Goal: Information Seeking & Learning: Learn about a topic

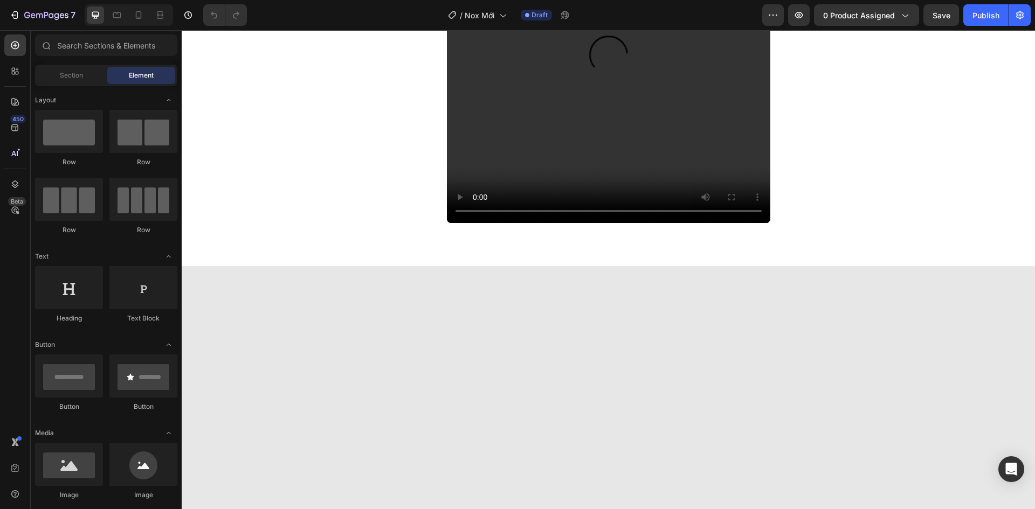
scroll to position [1886, 0]
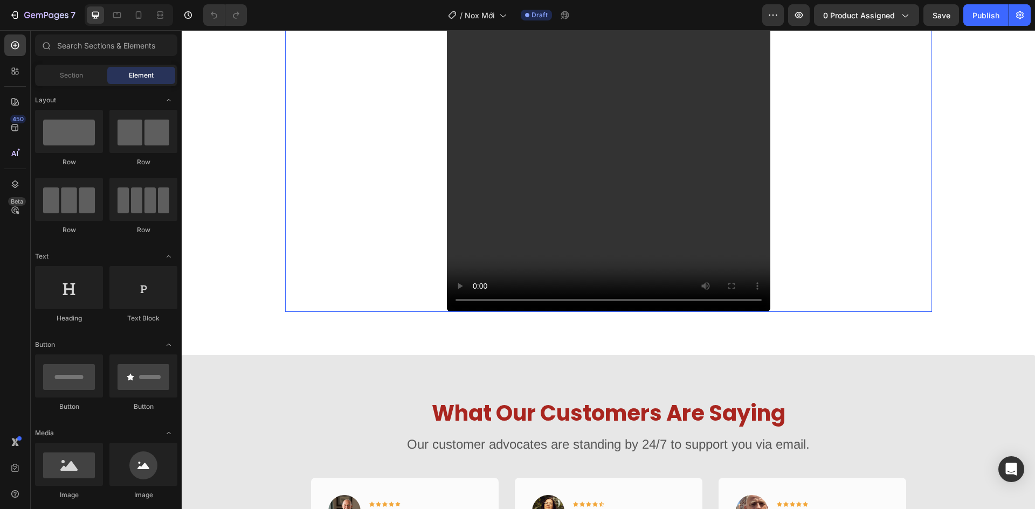
click at [909, 251] on div "Simple For All! Heading No tool needed! Follow Our Step by [PERSON_NAME] Headin…" at bounding box center [608, 115] width 647 height 392
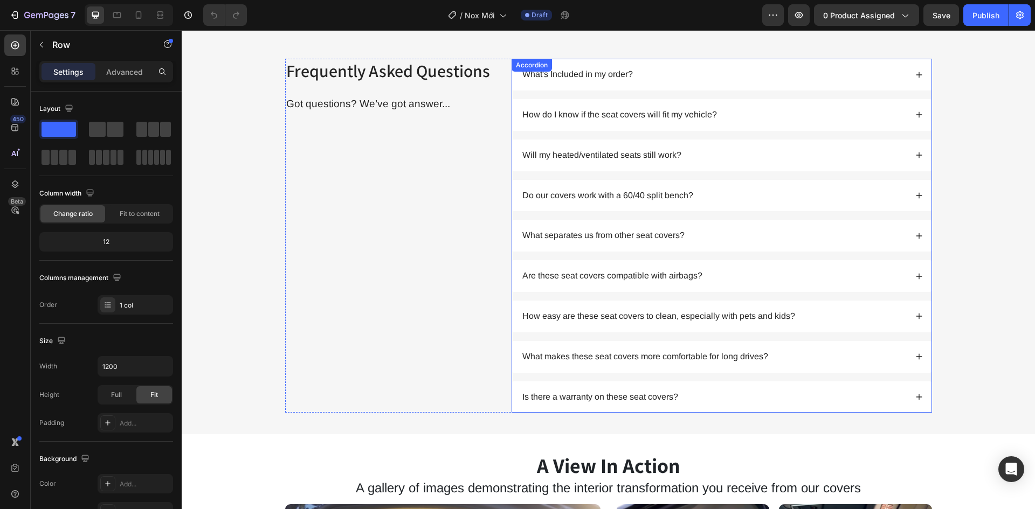
scroll to position [3287, 0]
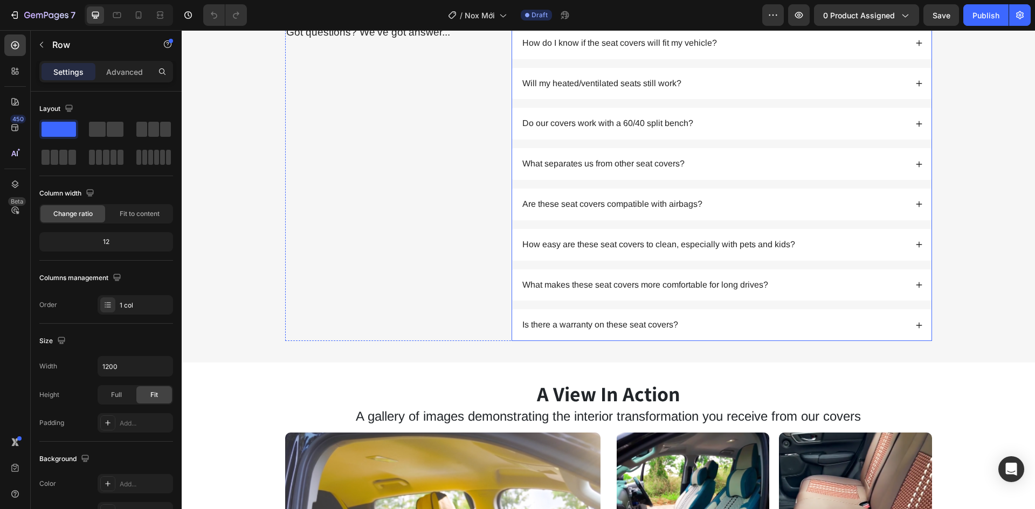
click at [577, 9] on p "What's Included in my order?" at bounding box center [577, 2] width 110 height 11
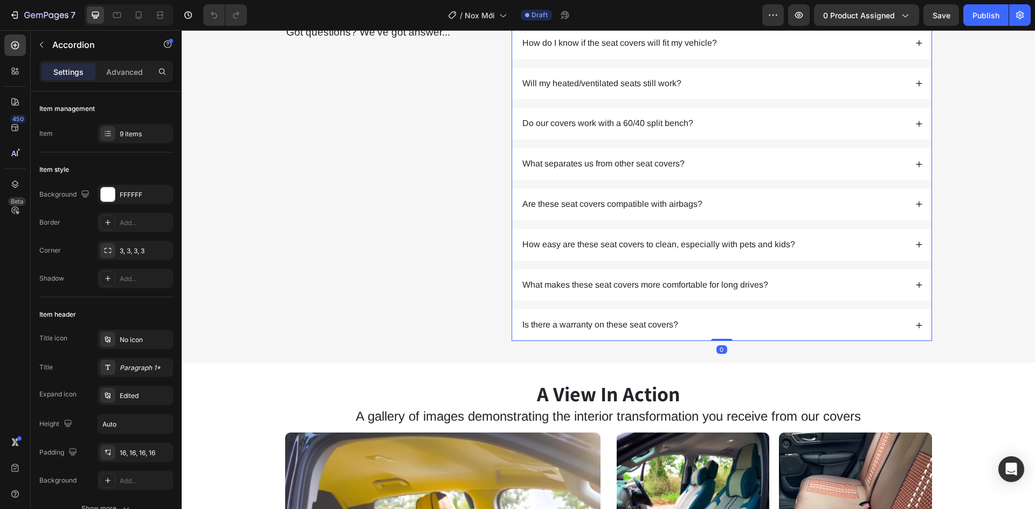
click at [577, 9] on p "What's Included in my order?" at bounding box center [577, 2] width 110 height 11
click at [908, 19] on div "1. Will these seat covers fit my vehicle?" at bounding box center [721, 3] width 419 height 32
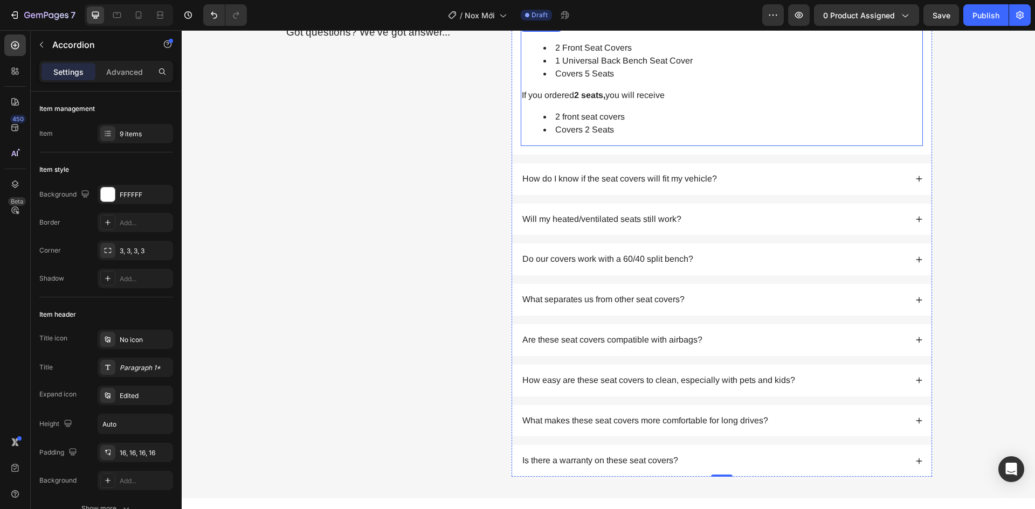
click at [587, 67] on li "1 Universal Back Bench Seat Cover" at bounding box center [732, 60] width 378 height 13
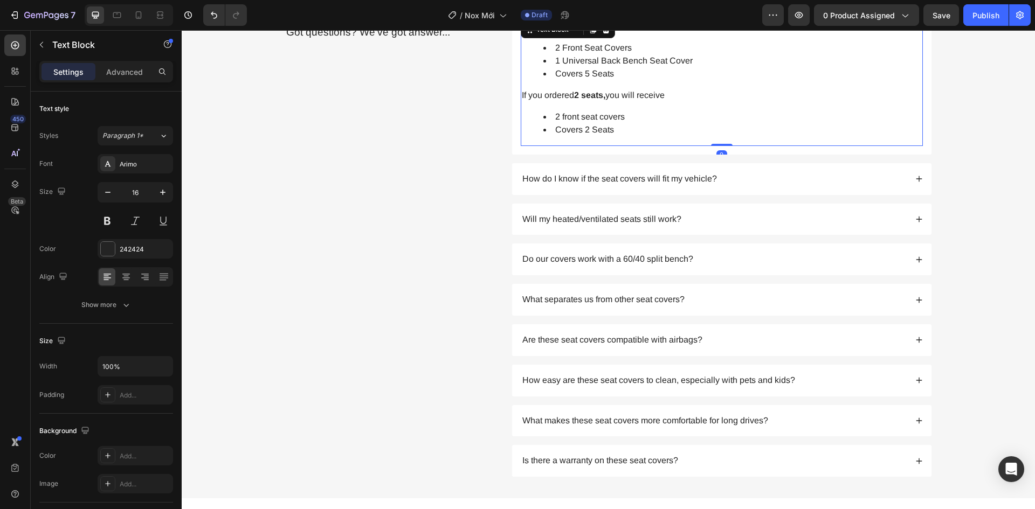
click at [587, 67] on li "1 Universal Back Bench Seat Cover" at bounding box center [732, 60] width 378 height 13
click at [580, 191] on div at bounding box center [580, 191] width 0 height 0
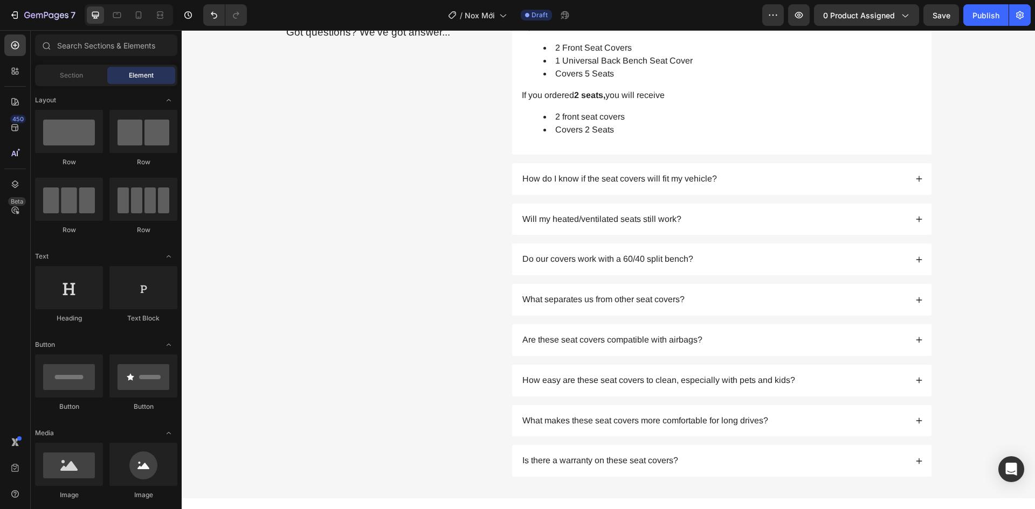
click at [587, 67] on li "1 Universal Back Bench Seat Cover" at bounding box center [732, 60] width 378 height 13
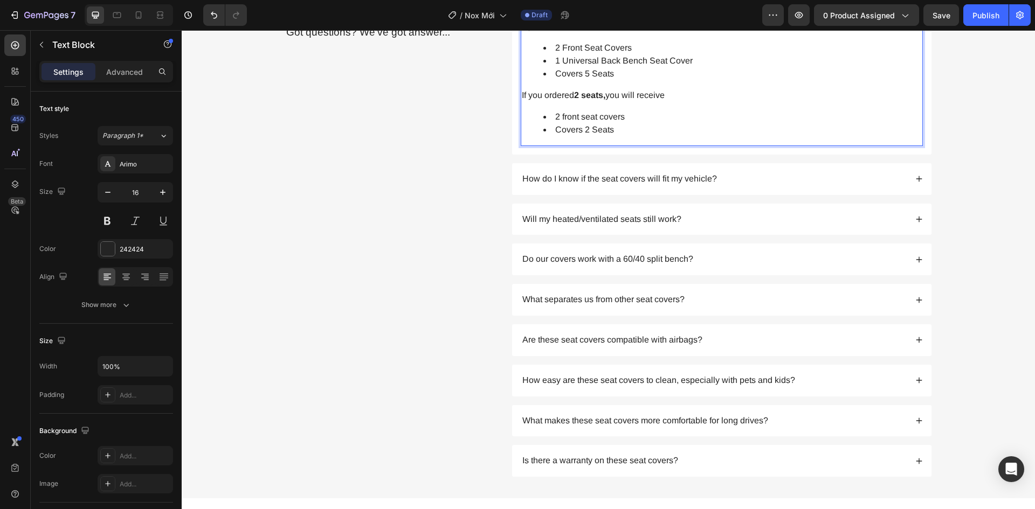
click at [620, 136] on li "Covers 2 Seats" at bounding box center [732, 129] width 378 height 13
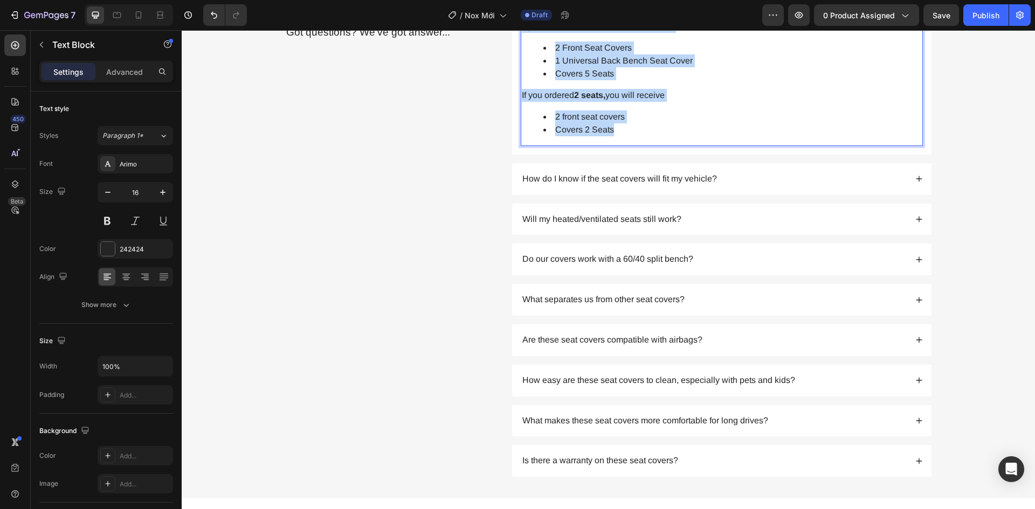
drag, startPoint x: 616, startPoint y: 259, endPoint x: 516, endPoint y: 147, distance: 150.0
click at [521, 146] on div "If you ordered a 4-5 seats , it will include: 2 Front Seat Covers 1 Universal B…" at bounding box center [722, 82] width 402 height 127
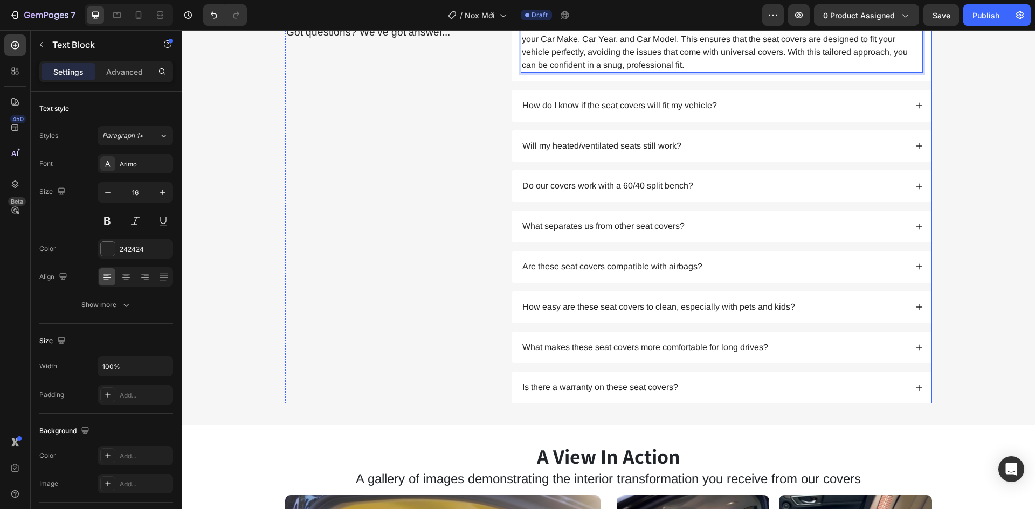
click at [586, 9] on p "1. Will these seat covers fit my vehicle?" at bounding box center [596, 2] width 149 height 11
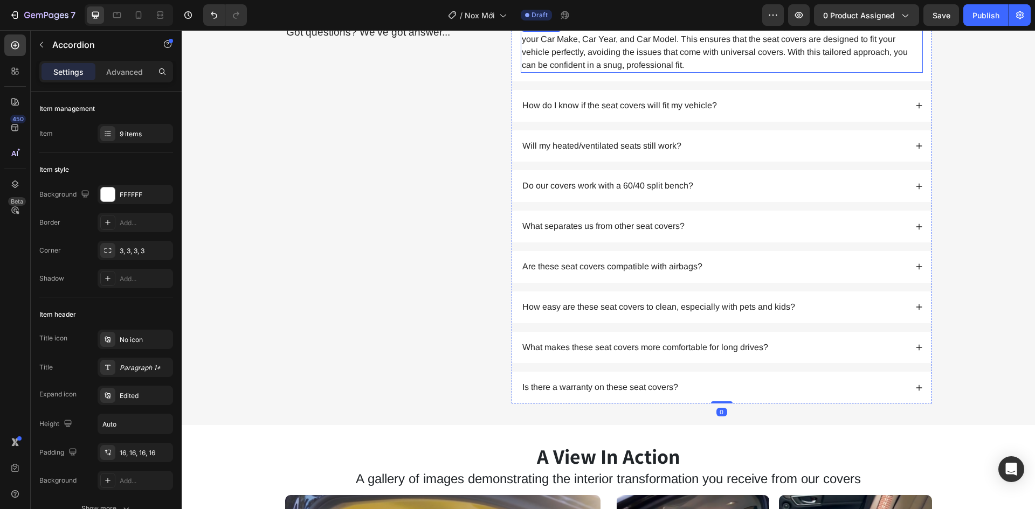
click at [637, 72] on p "Our seat covers are custom-made for your specific car model. Before purchasing,…" at bounding box center [722, 46] width 400 height 52
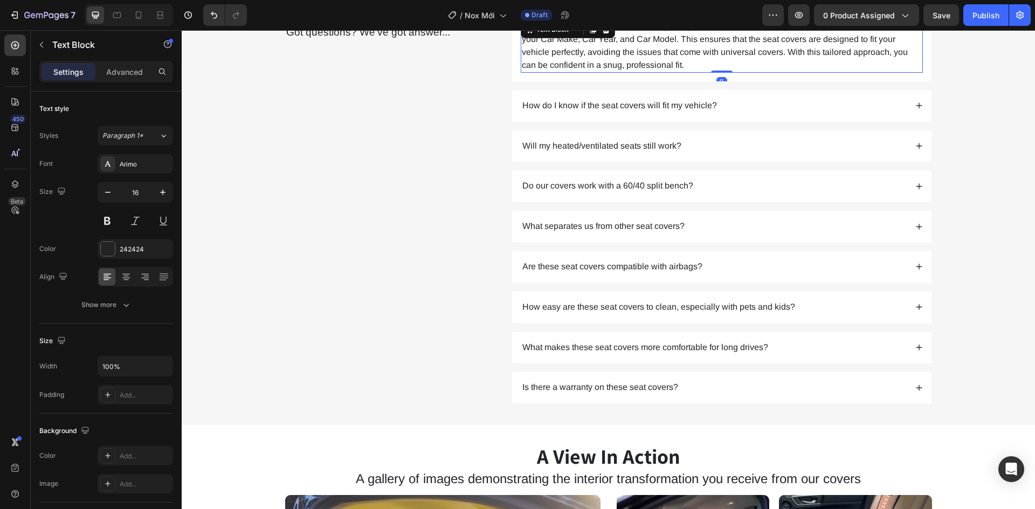
click at [637, 72] on p "Our seat covers are custom-made for your specific car model. Before purchasing,…" at bounding box center [722, 46] width 400 height 52
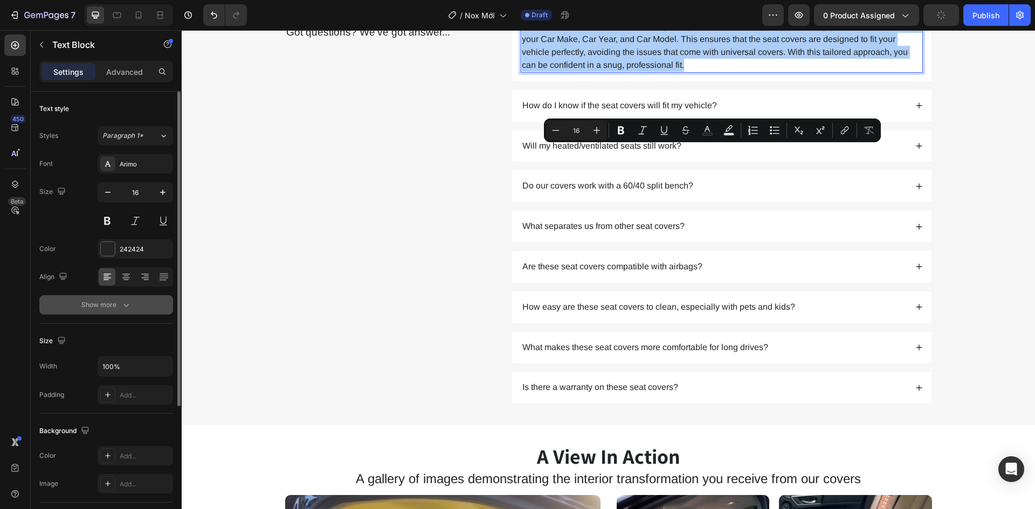
click at [122, 310] on icon "button" at bounding box center [126, 305] width 11 height 11
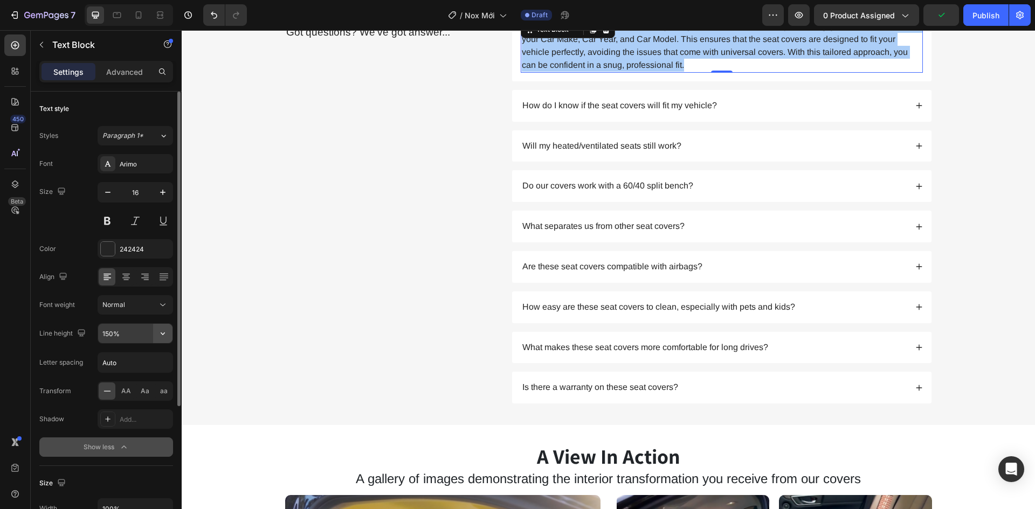
click at [167, 334] on icon "button" at bounding box center [162, 333] width 11 height 11
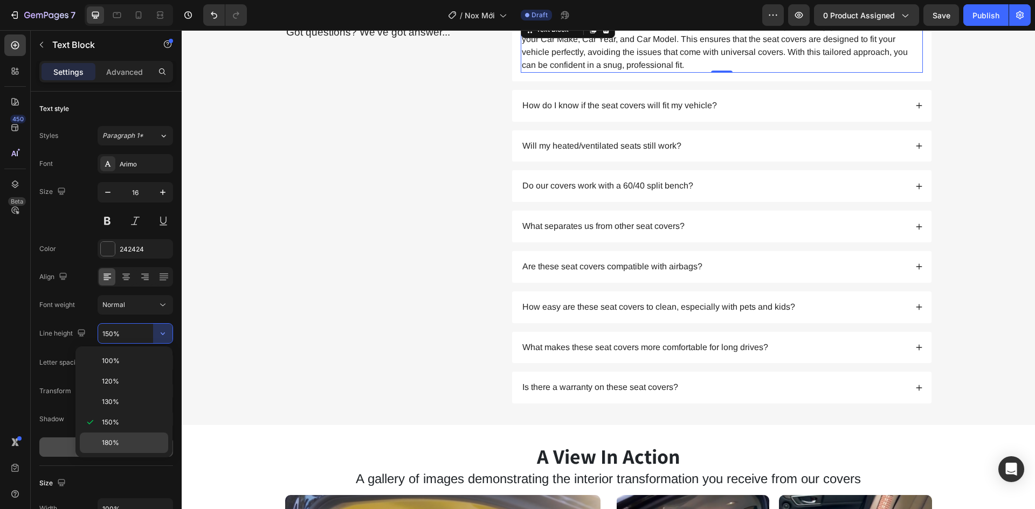
click at [141, 438] on div "180%" at bounding box center [124, 443] width 88 height 20
type input "180%"
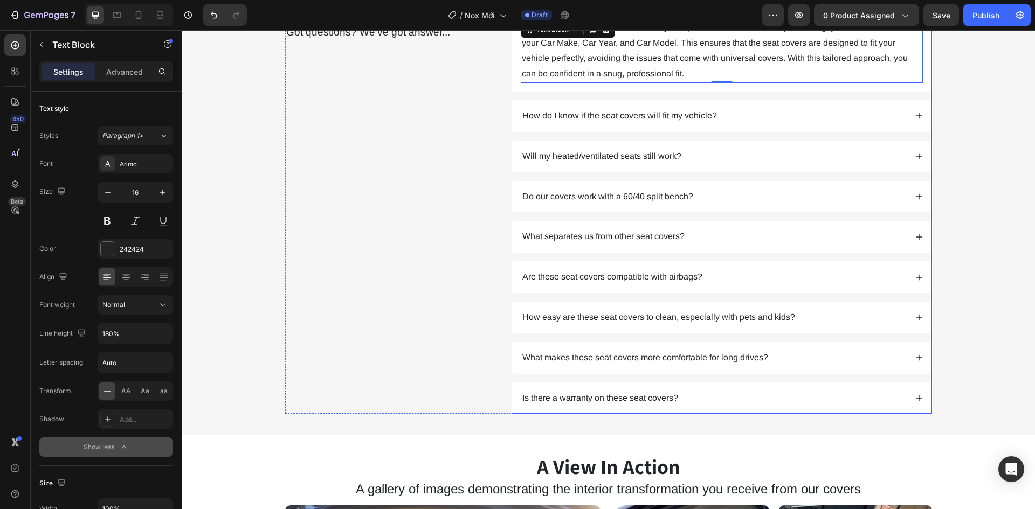
click at [666, 9] on p "1. Will these seat covers fit my vehicle?" at bounding box center [596, 2] width 149 height 11
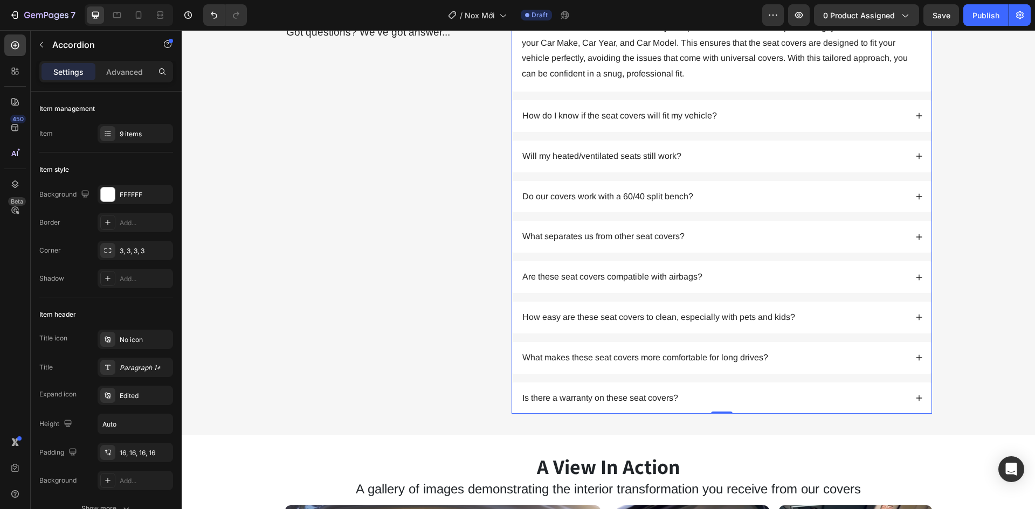
click at [553, 9] on p "1. Will these seat covers fit my vehicle?" at bounding box center [596, 2] width 149 height 11
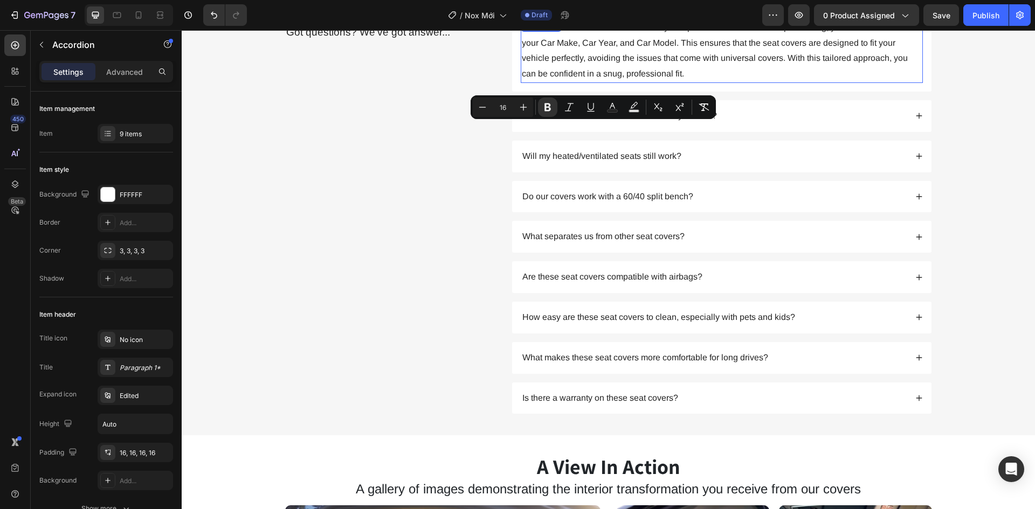
click at [980, 200] on div "Frequently Asked Questions Heading Got questions? We’ve got answer... Text Bloc…" at bounding box center [608, 200] width 832 height 427
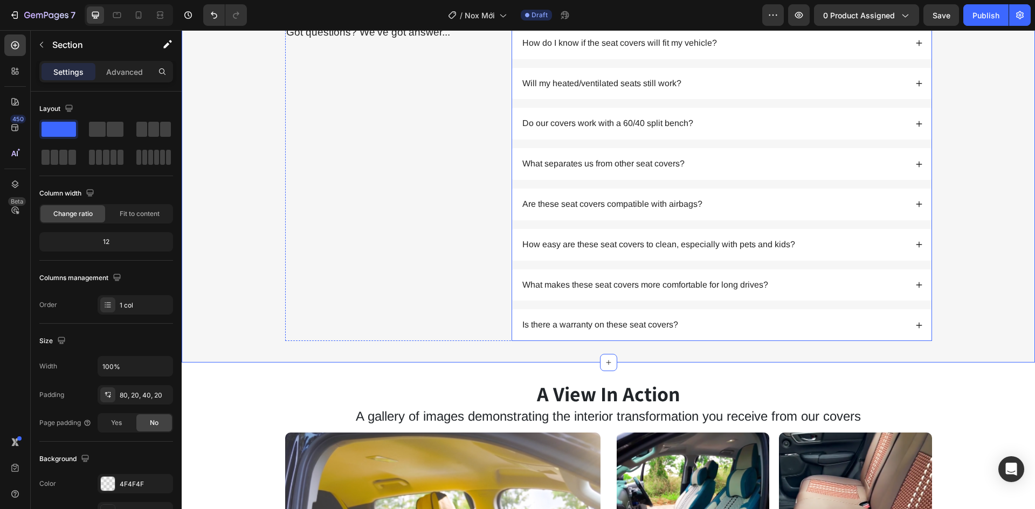
click at [913, 19] on div "1. Will these seat covers fit my vehicle?" at bounding box center [721, 3] width 419 height 32
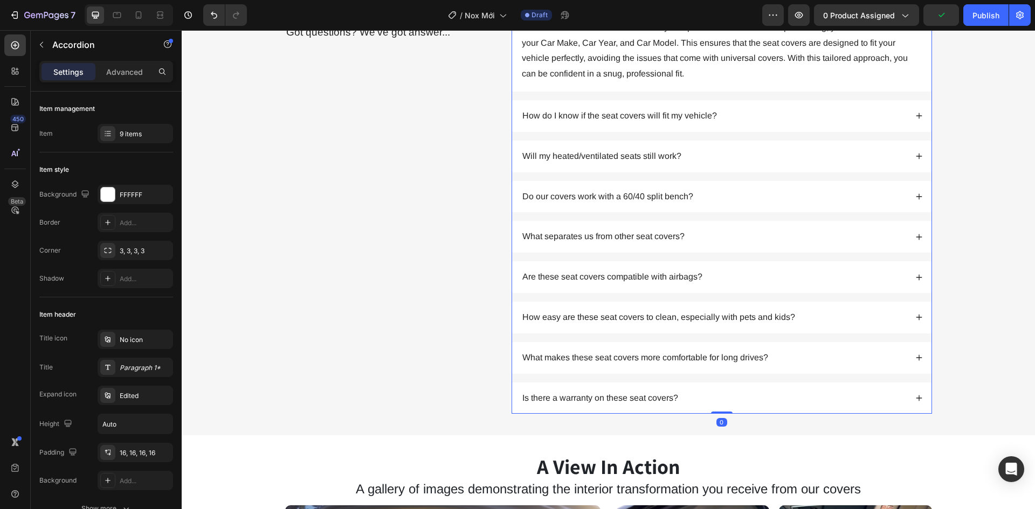
click at [913, 19] on div "1. Will these seat covers fit my vehicle?" at bounding box center [721, 3] width 419 height 32
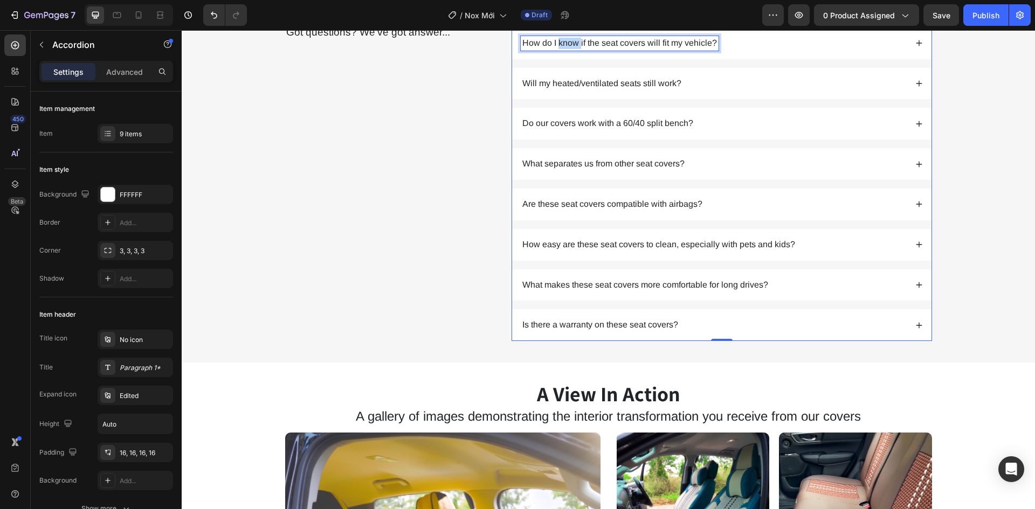
click at [567, 49] on p "How do I know if the seat covers will fit my vehicle?" at bounding box center [619, 43] width 195 height 11
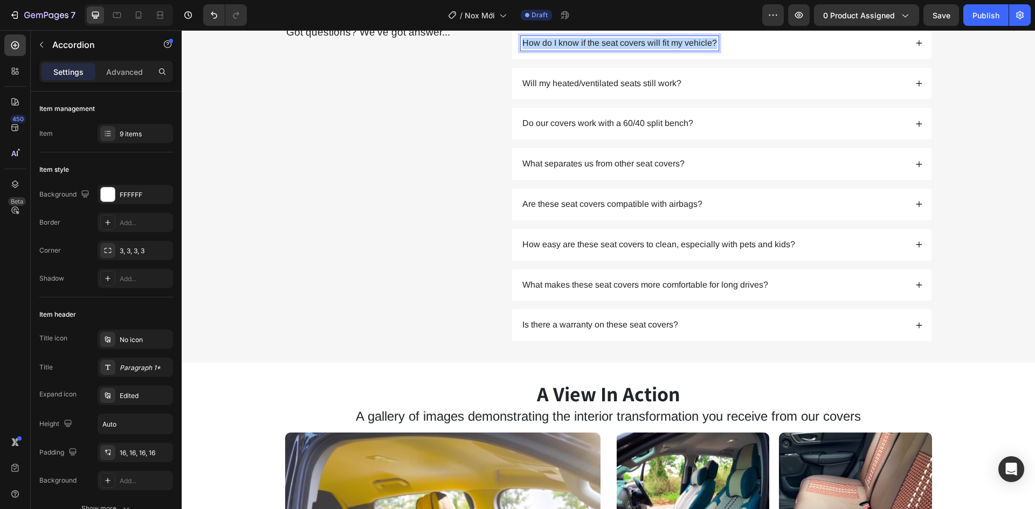
click at [567, 49] on p "How do I know if the seat covers will fit my vehicle?" at bounding box center [619, 43] width 195 height 11
click at [567, 49] on p "2. Are these seat covers prone to slipping or moving around?" at bounding box center [637, 43] width 231 height 11
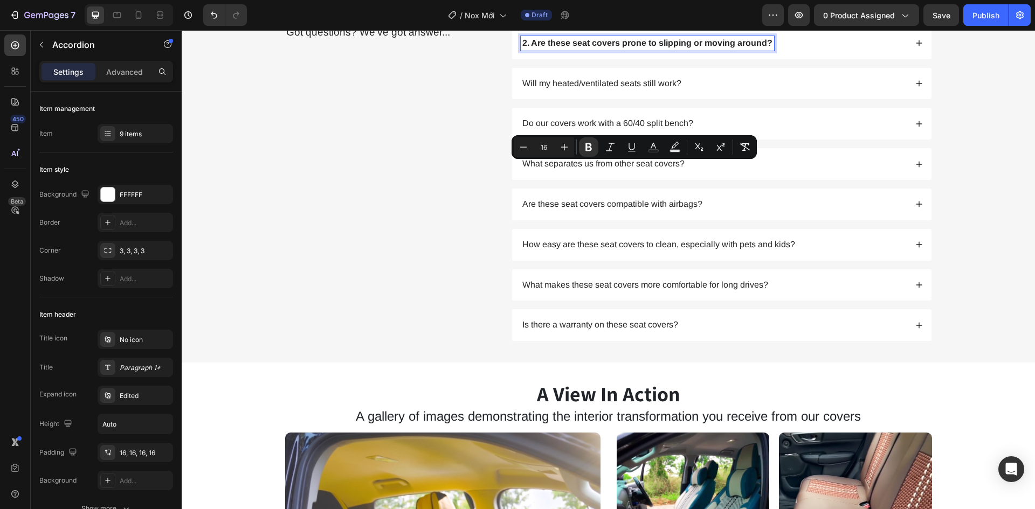
drag, startPoint x: 911, startPoint y: 164, endPoint x: 926, endPoint y: 186, distance: 26.8
click at [911, 59] on div "2. Are these seat covers prone to slipping or moving around?" at bounding box center [721, 43] width 419 height 32
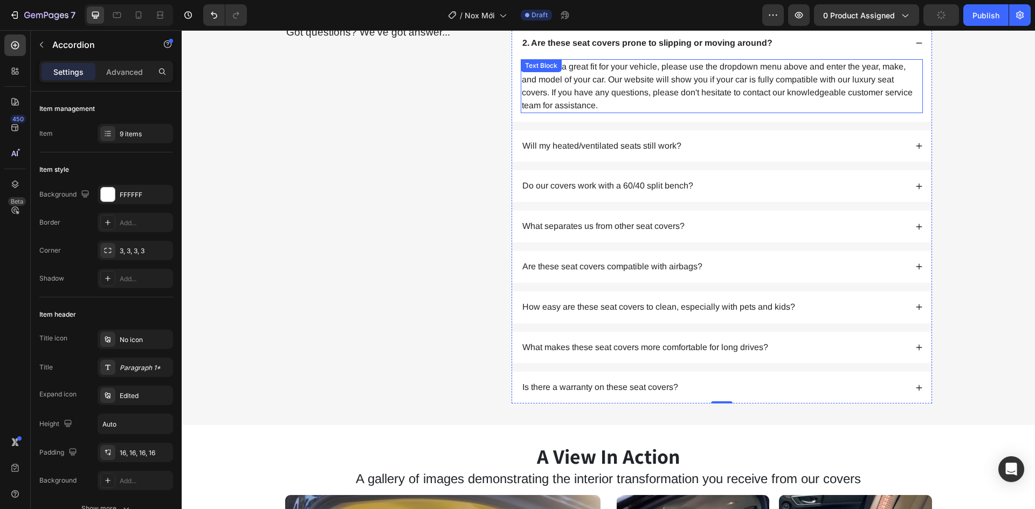
click at [592, 112] on p "To ensure a great fit for your vehicle, please use the dropdown menu above and …" at bounding box center [722, 86] width 400 height 52
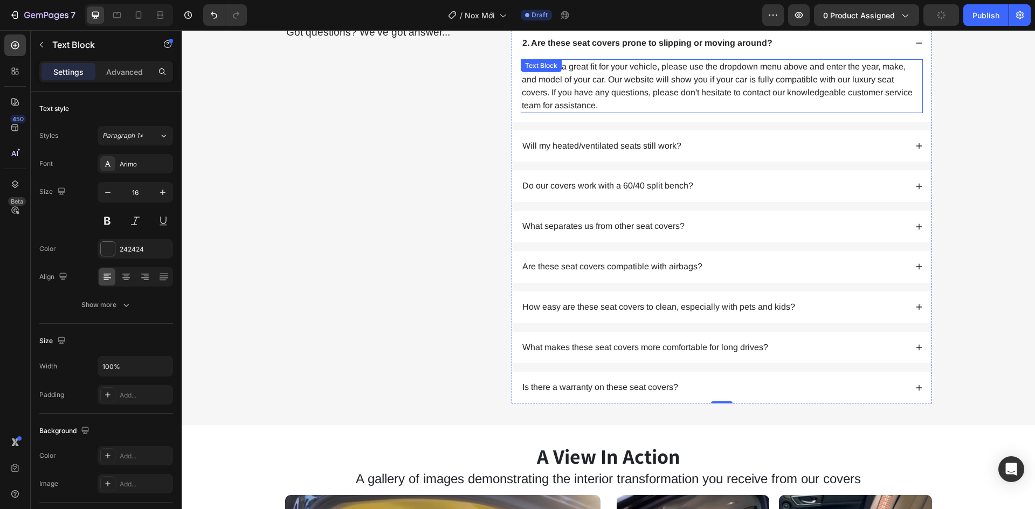
click at [592, 112] on p "To ensure a great fit for your vehicle, please use the dropdown menu above and …" at bounding box center [722, 86] width 400 height 52
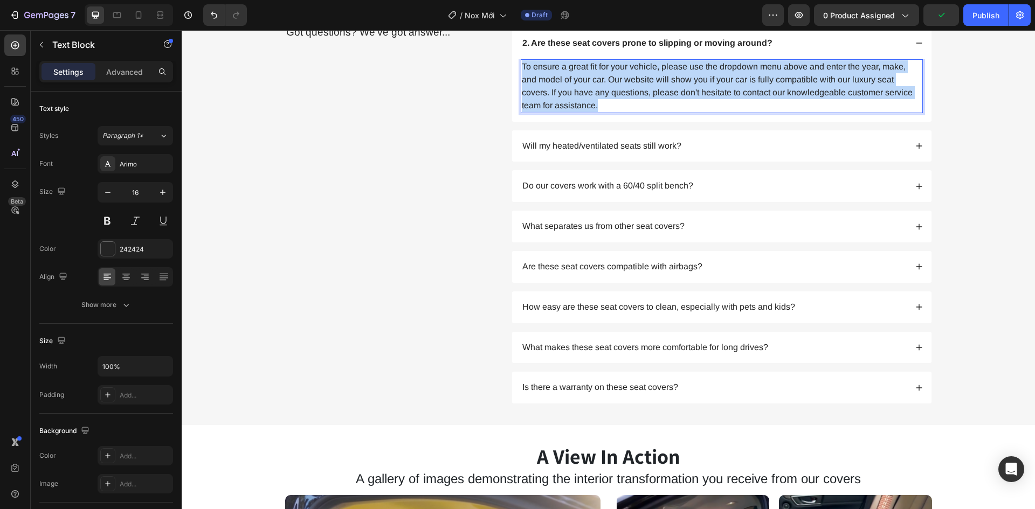
click at [592, 112] on p "To ensure a great fit for your vehicle, please use the dropdown menu above and …" at bounding box center [722, 86] width 400 height 52
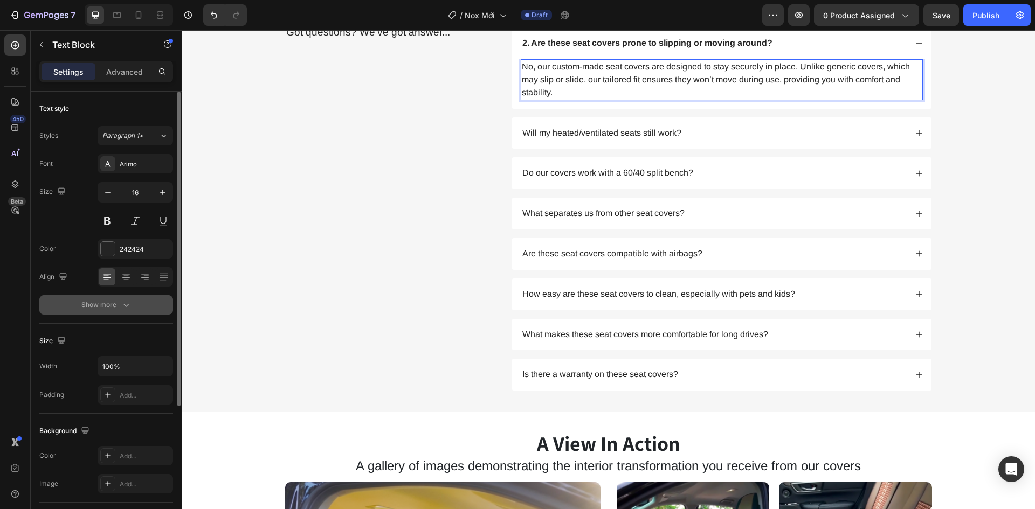
click at [126, 303] on icon "button" at bounding box center [126, 305] width 11 height 11
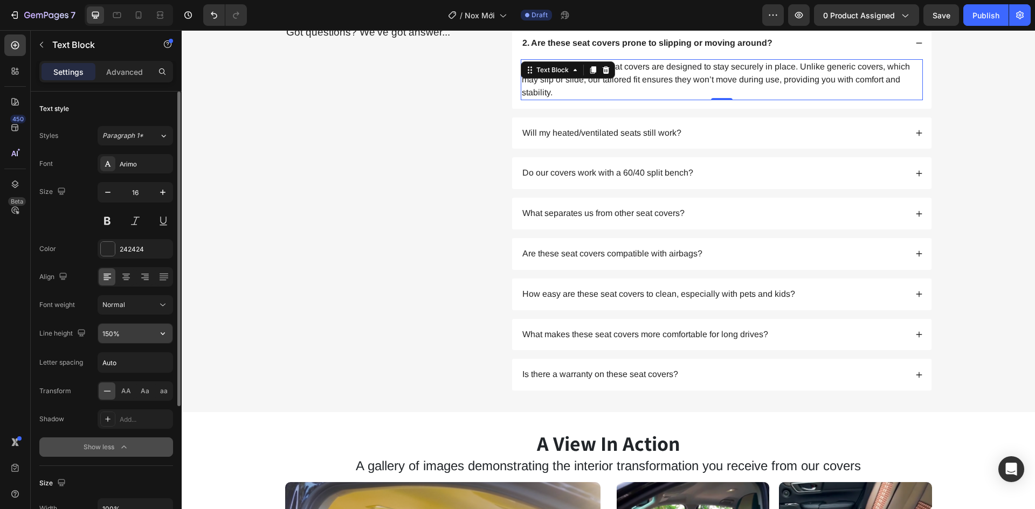
click at [134, 336] on input "150%" at bounding box center [135, 333] width 74 height 19
click at [155, 334] on button "button" at bounding box center [162, 333] width 19 height 19
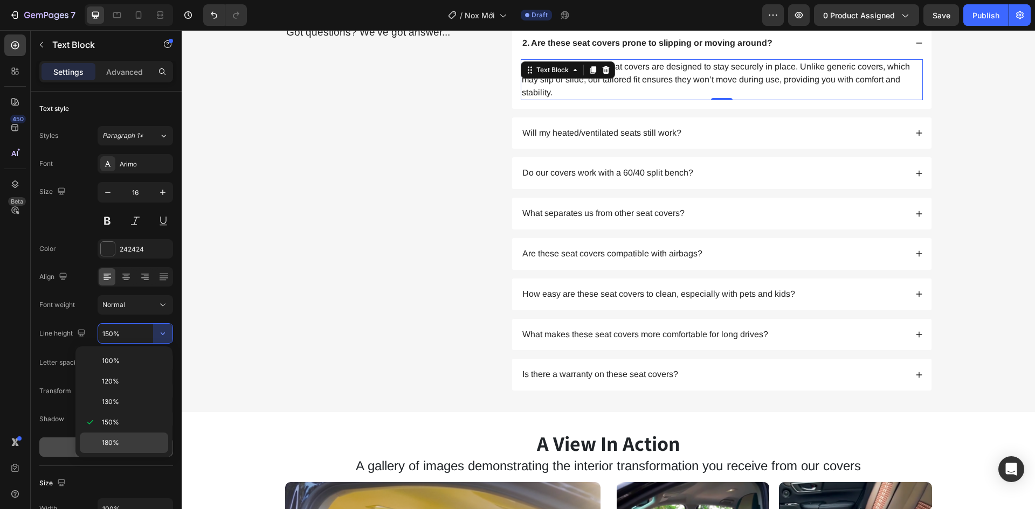
click at [144, 435] on div "180%" at bounding box center [124, 443] width 88 height 20
type input "180%"
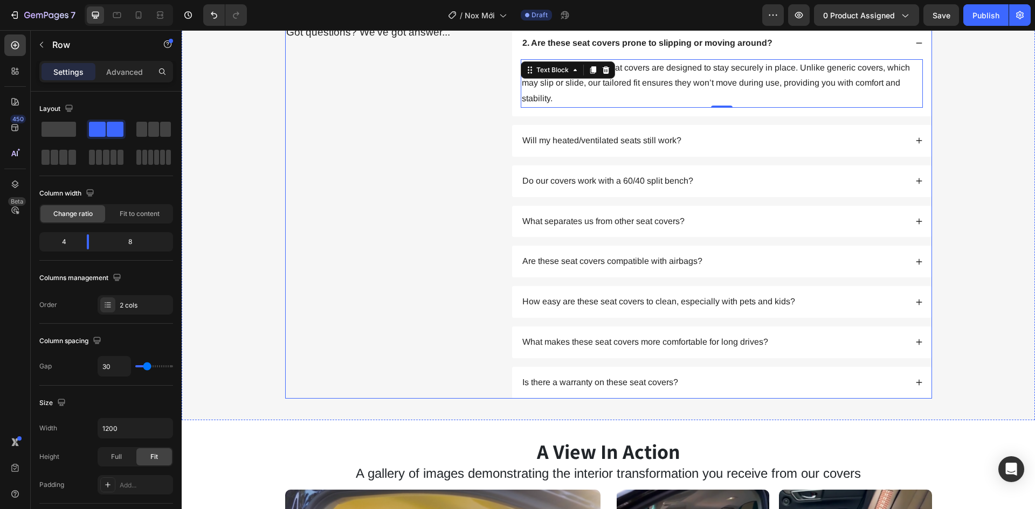
click at [366, 350] on div "Frequently Asked Questions Heading Got questions? We’ve got answer... Text Block" at bounding box center [390, 193] width 210 height 412
click at [909, 59] on div "2. Are these seat covers prone to slipping or moving around?" at bounding box center [721, 43] width 419 height 32
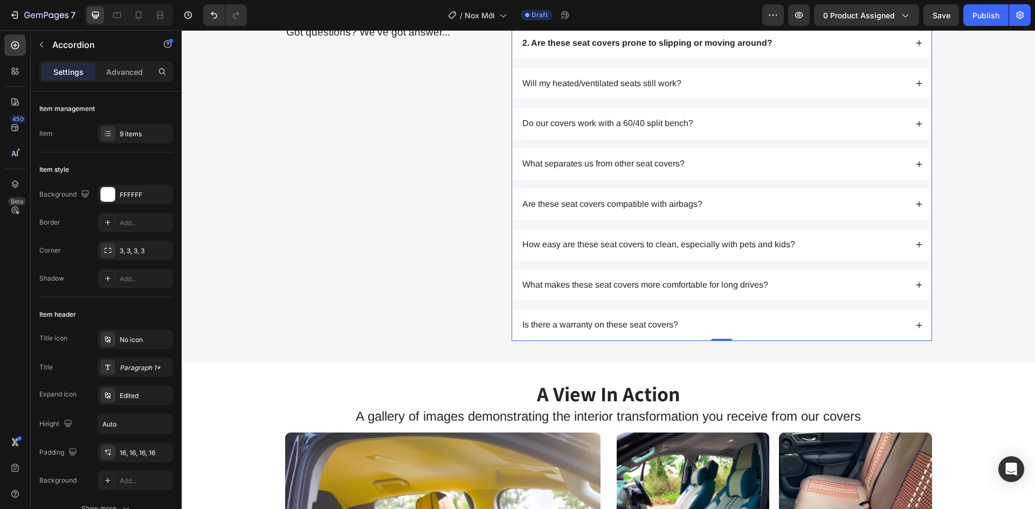
click at [562, 100] on div "Will my heated/ventilated seats still work?" at bounding box center [721, 84] width 419 height 32
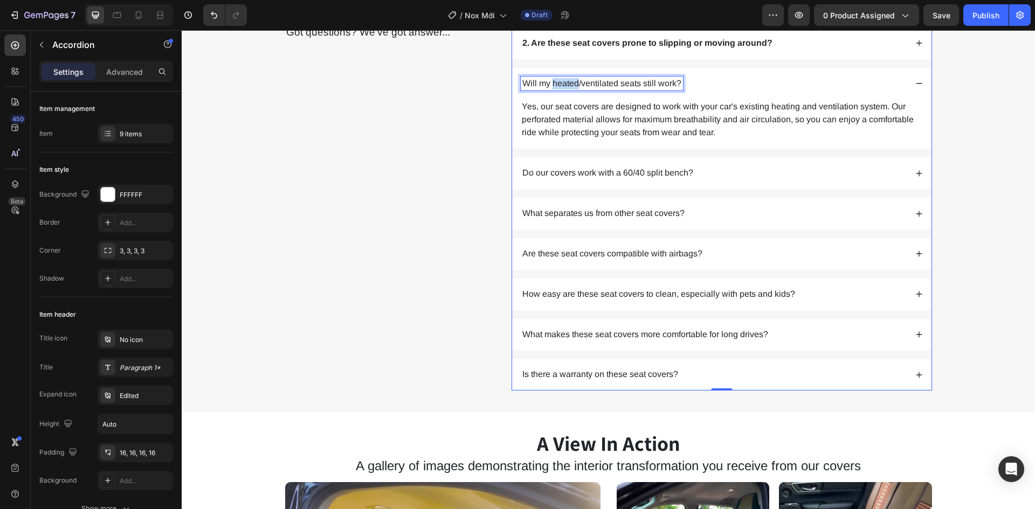
click at [565, 89] on p "Will my heated/ventilated seats still work?" at bounding box center [601, 83] width 159 height 11
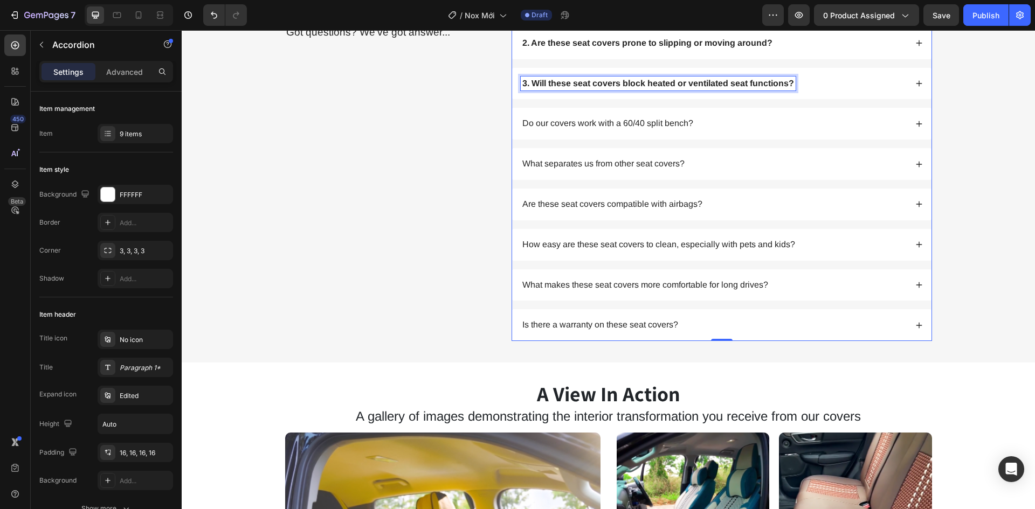
click at [643, 88] on strong "3. Will these seat covers block heated or ventilated seat functions?" at bounding box center [658, 83] width 272 height 9
click at [921, 100] on div "3. Will these seat covers block heated or ventilated seat functions?" at bounding box center [721, 84] width 419 height 32
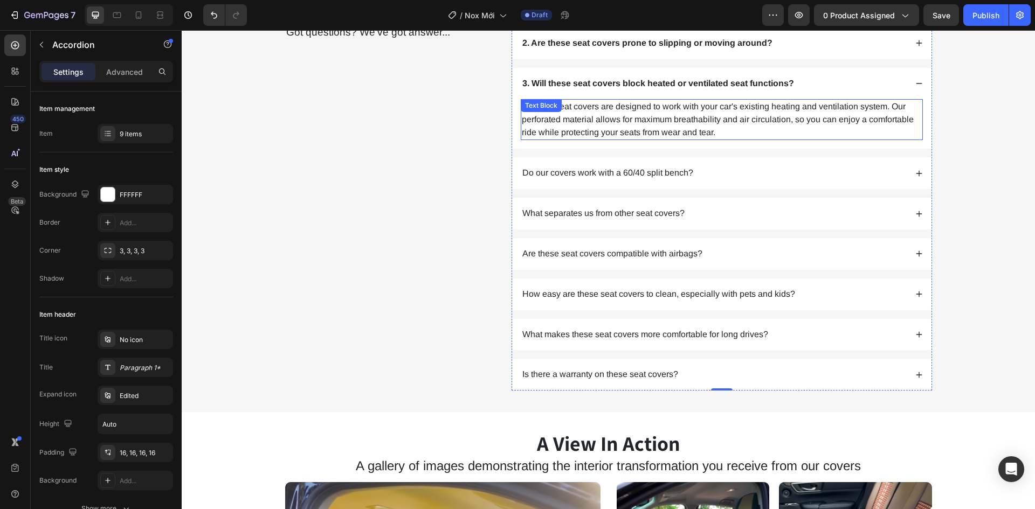
click at [640, 139] on p "Yes, our seat covers are designed to work with your car's existing heating and …" at bounding box center [722, 119] width 400 height 39
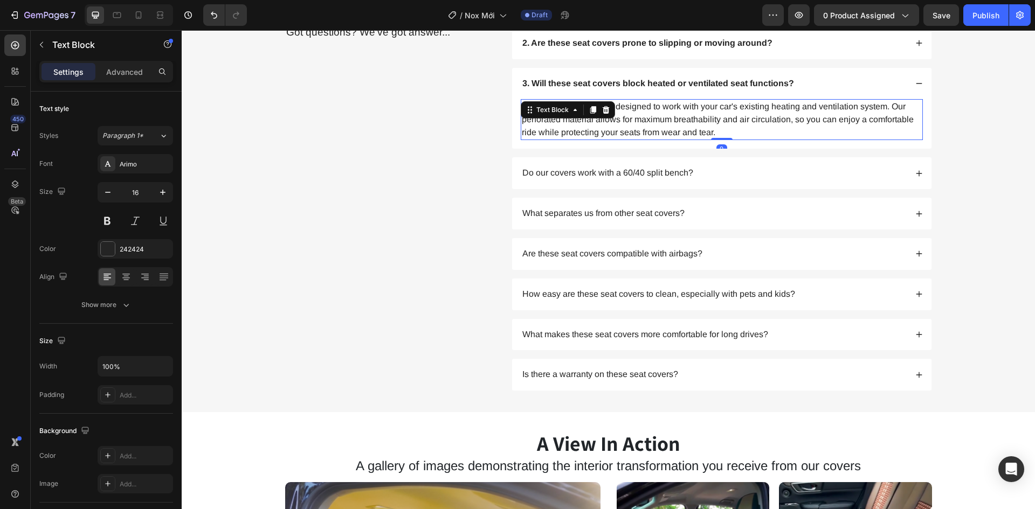
click at [640, 139] on p "Yes, our seat covers are designed to work with your car's existing heating and …" at bounding box center [722, 119] width 400 height 39
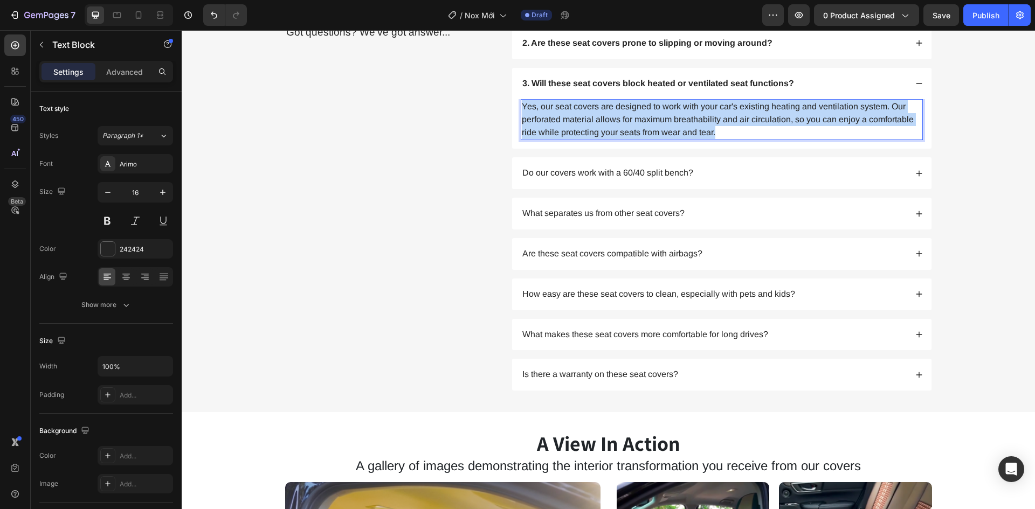
click at [640, 139] on p "Yes, our seat covers are designed to work with your car's existing heating and …" at bounding box center [722, 119] width 400 height 39
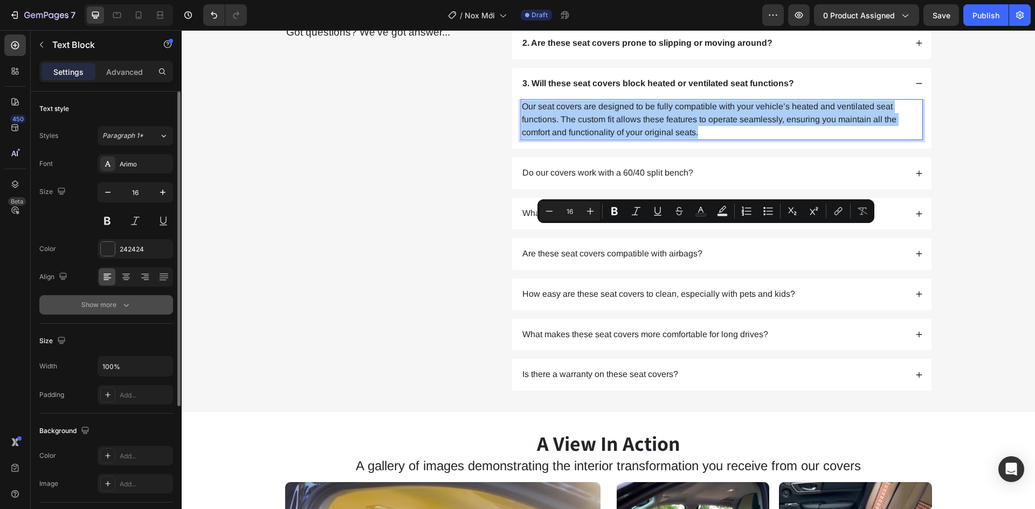
click at [118, 302] on div "Show more" at bounding box center [106, 305] width 50 height 11
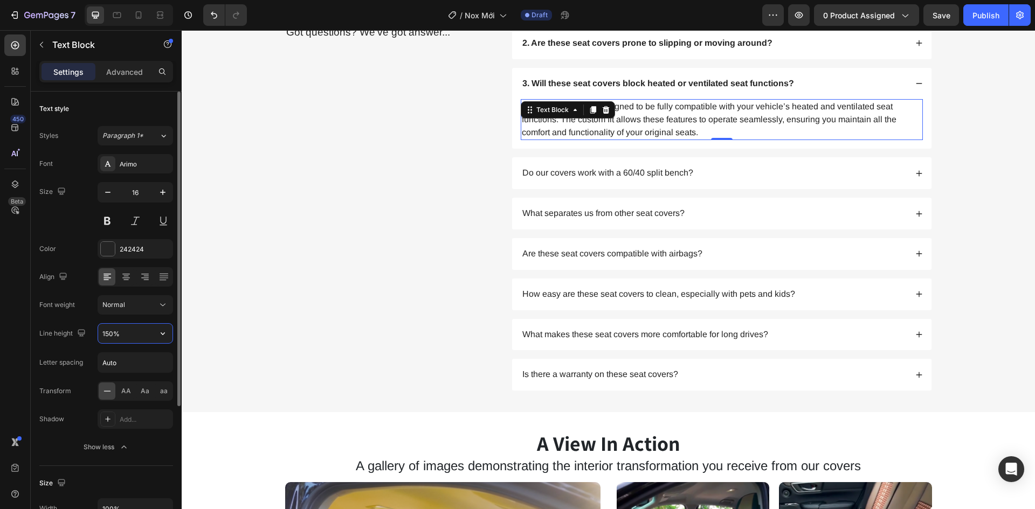
click at [133, 340] on input "150%" at bounding box center [135, 333] width 74 height 19
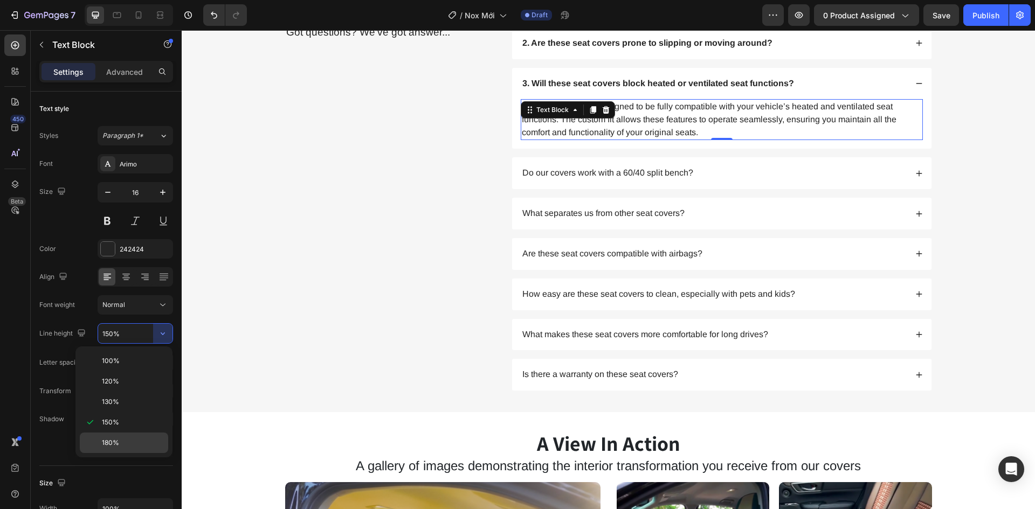
click at [136, 435] on div "180%" at bounding box center [124, 443] width 88 height 20
type input "180%"
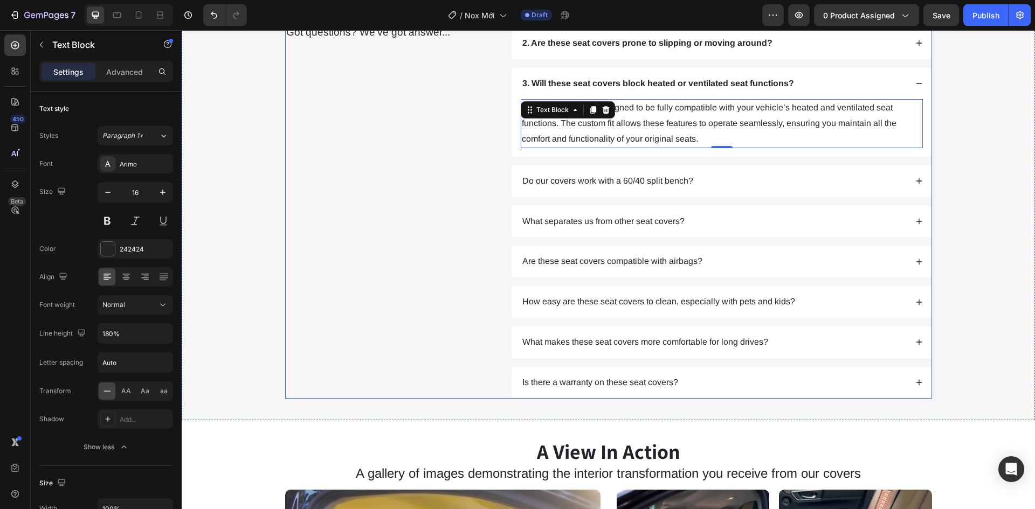
click at [352, 361] on div "Frequently Asked Questions Heading Got questions? We’ve got answer... Text Block" at bounding box center [390, 193] width 210 height 412
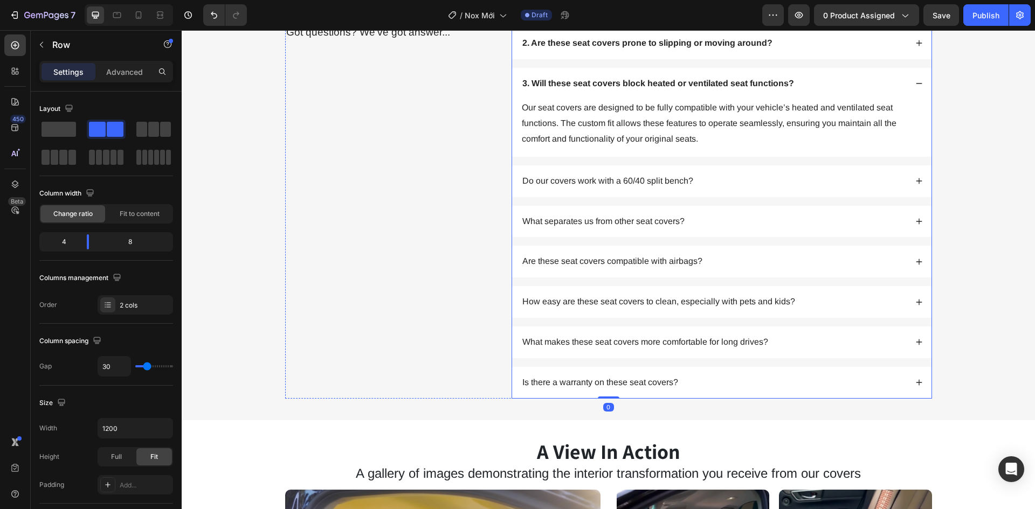
click at [920, 100] on div "3. Will these seat covers block heated or ventilated seat functions?" at bounding box center [721, 84] width 419 height 32
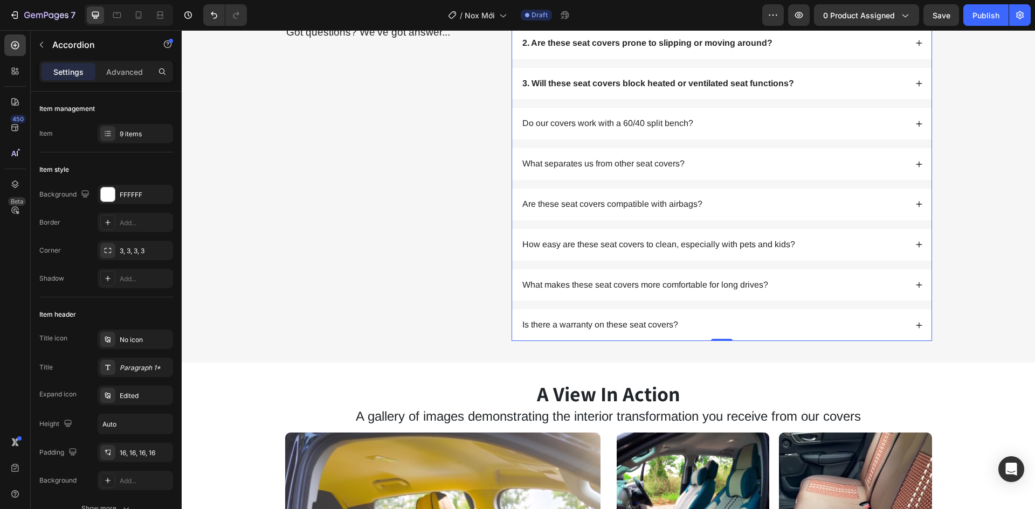
click at [915, 87] on icon at bounding box center [919, 84] width 8 height 8
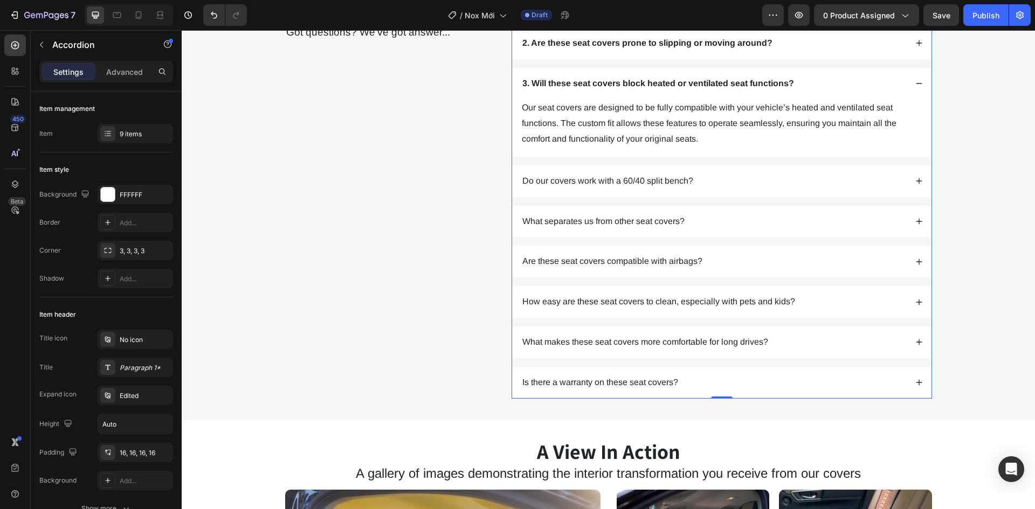
click at [912, 100] on div "3. Will these seat covers block heated or ventilated seat functions?" at bounding box center [721, 84] width 419 height 32
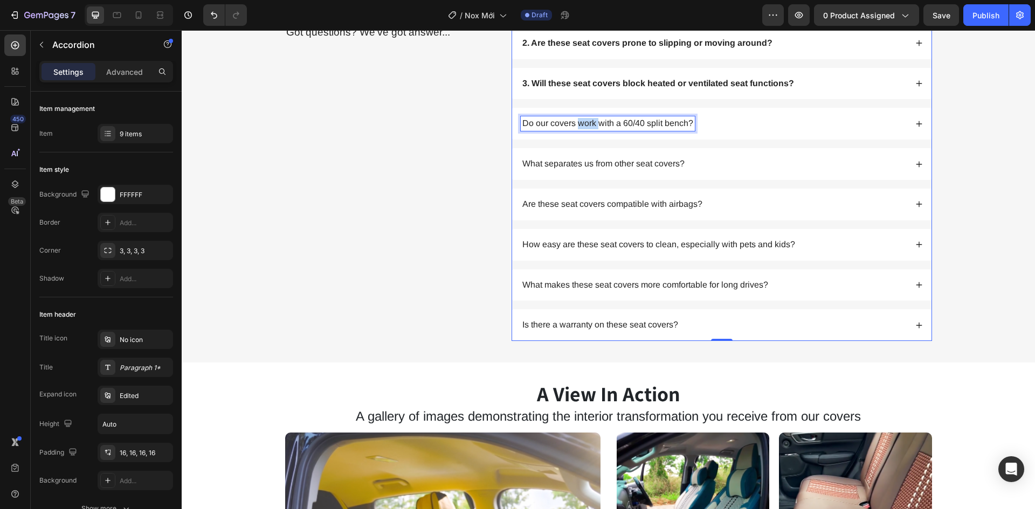
click at [588, 129] on p "Do our covers work with a 60/40 split bench?" at bounding box center [607, 123] width 171 height 11
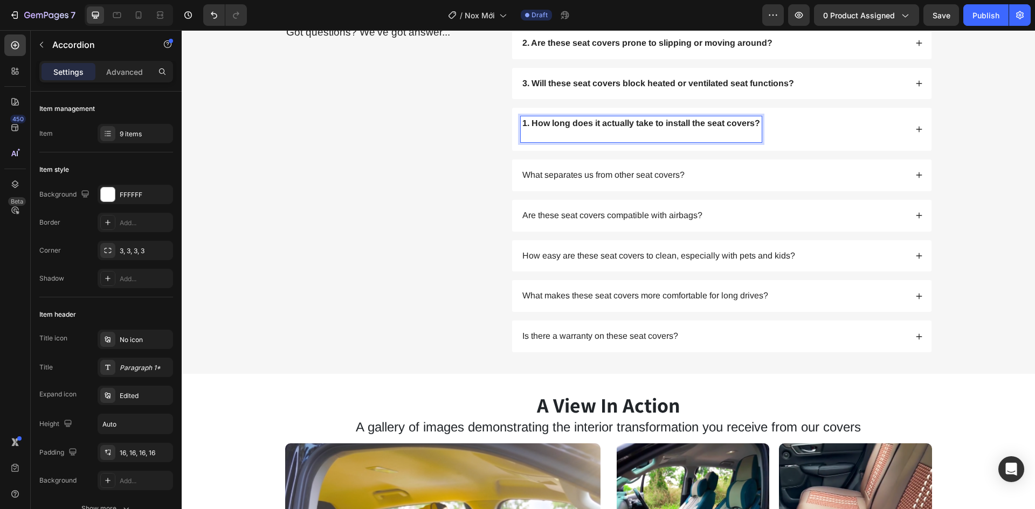
click at [527, 128] on strong "1. How long does it actually take to install the seat covers?" at bounding box center [641, 123] width 238 height 9
click at [522, 128] on strong "1. How long does it actually take to install the seat covers?" at bounding box center [641, 123] width 238 height 9
click at [644, 141] on p "4. How long does it actually take to install the seat covers?" at bounding box center [641, 129] width 238 height 23
click at [651, 141] on p "4. How long does it actually take to install the seat covers?" at bounding box center [641, 129] width 238 height 23
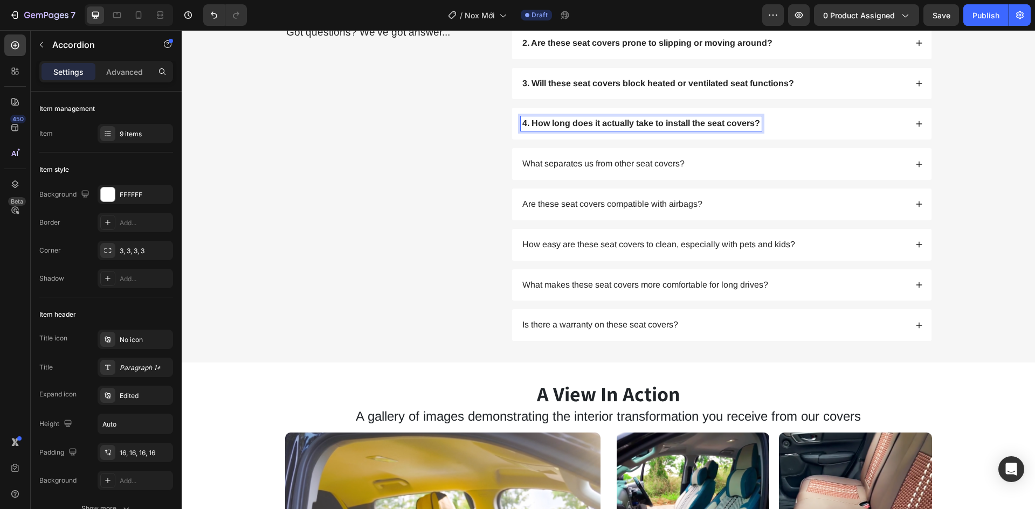
click at [918, 140] on div "4. How long does it actually take to install the seat covers?" at bounding box center [721, 124] width 419 height 32
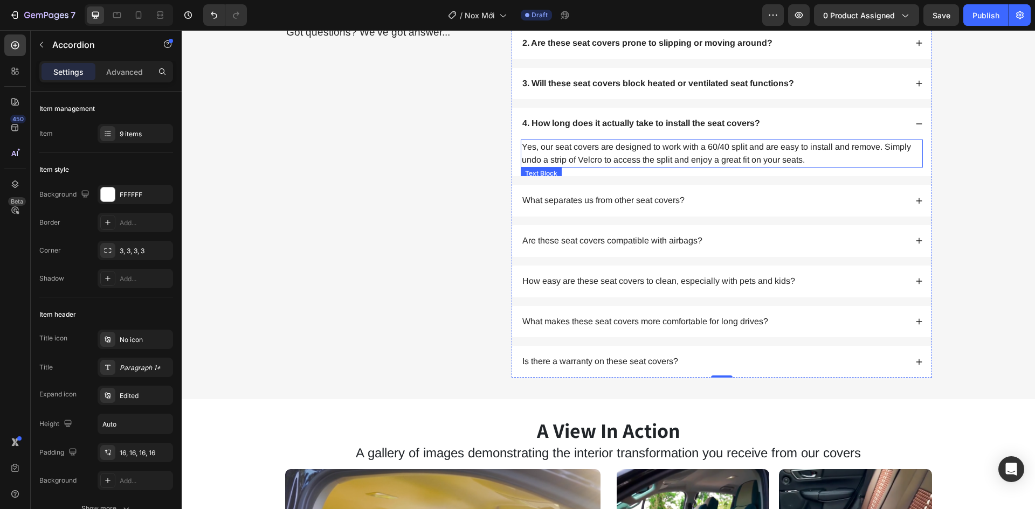
click at [669, 167] on p "Yes, our seat covers are designed to work with a 60/40 split and are easy to in…" at bounding box center [722, 154] width 400 height 26
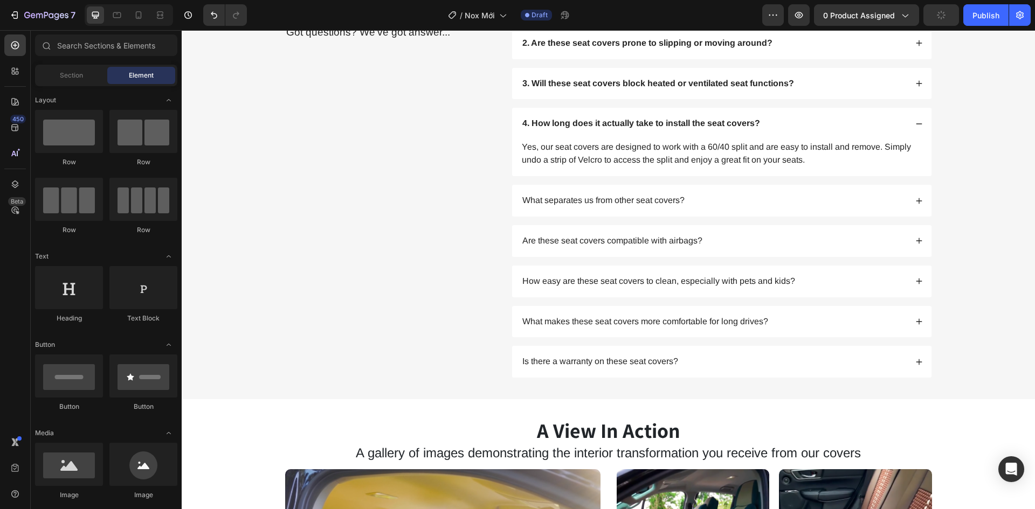
click at [669, 167] on p "Yes, our seat covers are designed to work with a 60/40 split and are easy to in…" at bounding box center [722, 154] width 400 height 26
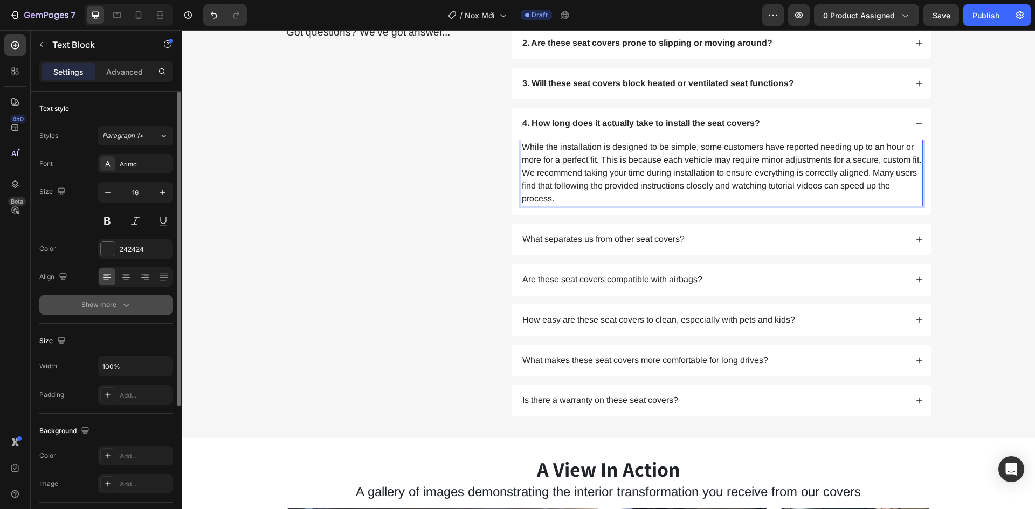
click at [121, 297] on button "Show more" at bounding box center [106, 304] width 134 height 19
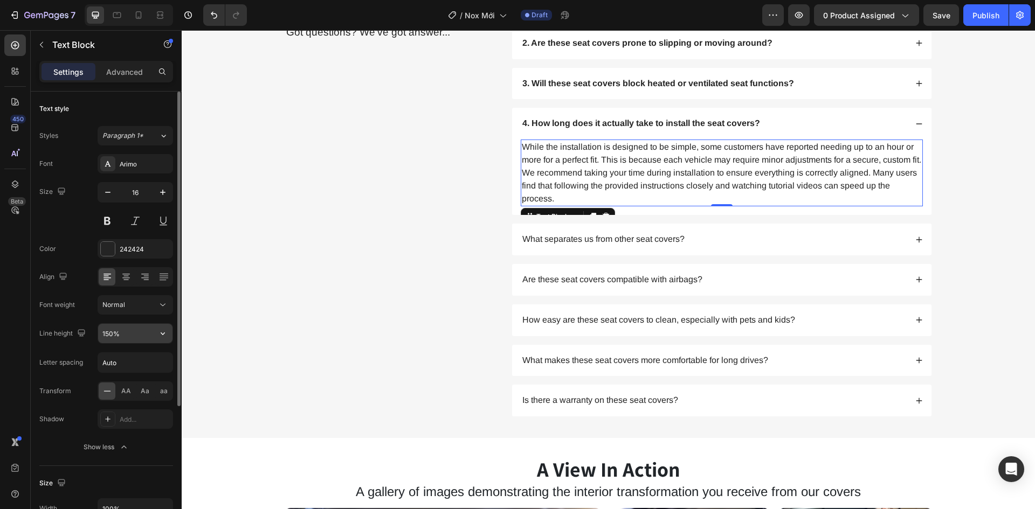
click at [139, 333] on input "150%" at bounding box center [135, 333] width 74 height 19
click at [157, 334] on icon "button" at bounding box center [162, 333] width 11 height 11
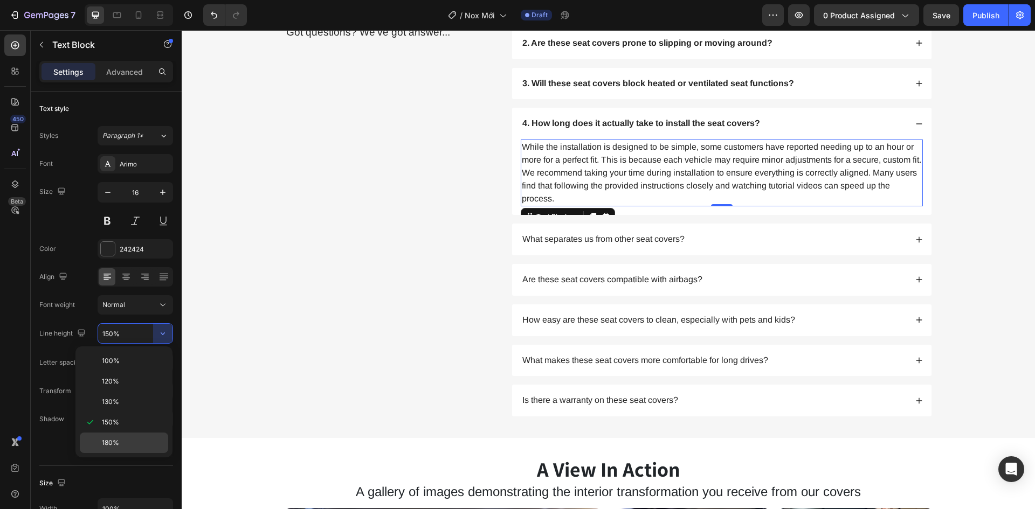
click at [132, 442] on p "180%" at bounding box center [132, 443] width 61 height 10
type input "180%"
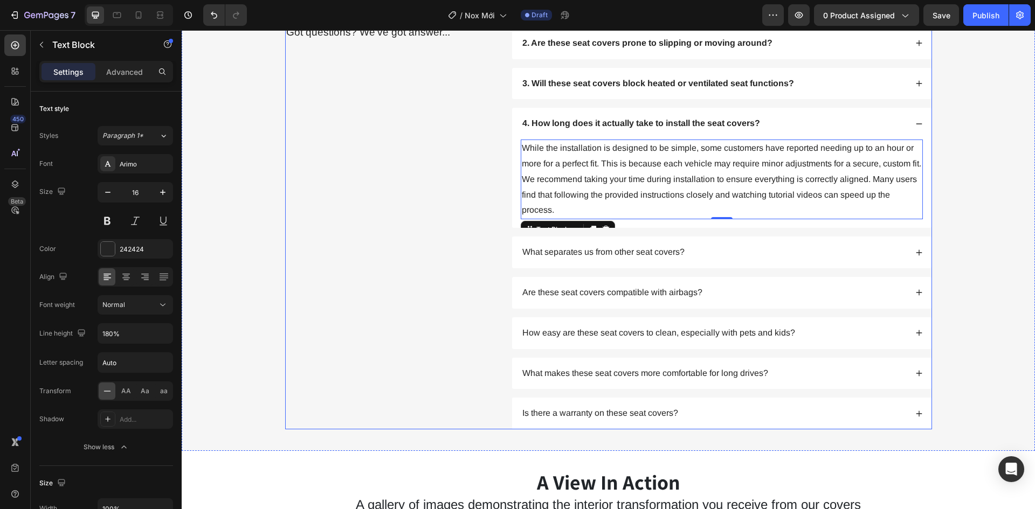
click at [374, 337] on div "Frequently Asked Questions Heading Got questions? We’ve got answer... Text Block" at bounding box center [390, 208] width 210 height 442
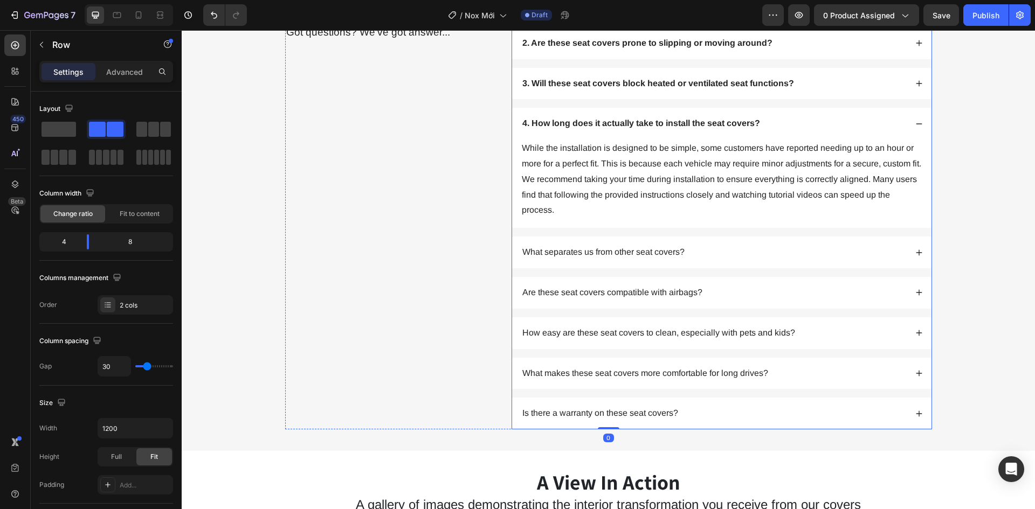
click at [923, 140] on div "4. How long does it actually take to install the seat covers?" at bounding box center [721, 124] width 419 height 32
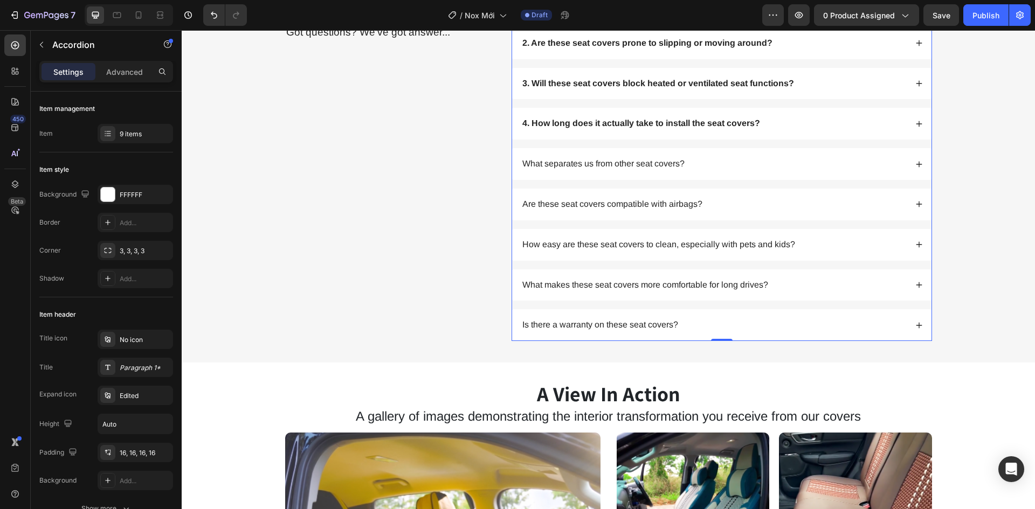
click at [915, 128] on icon at bounding box center [919, 124] width 8 height 8
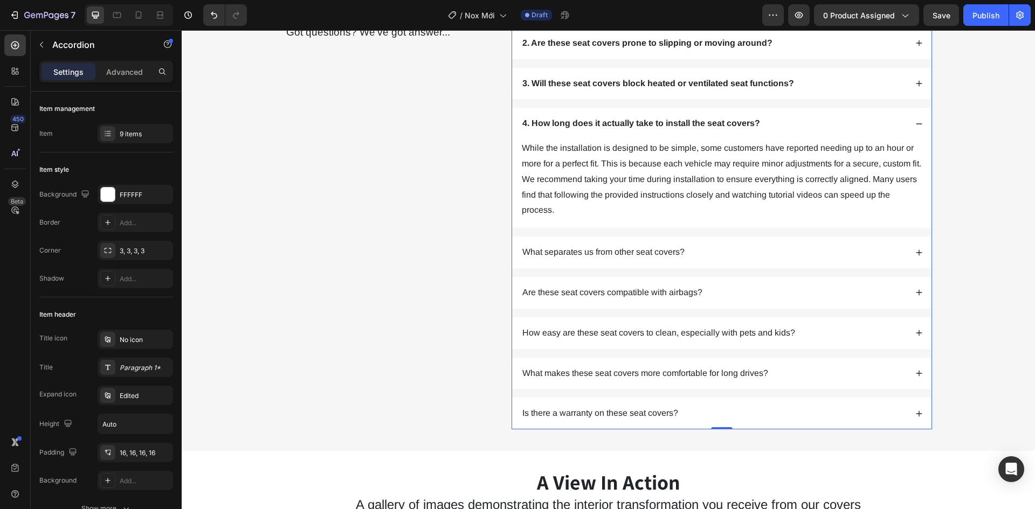
click at [915, 128] on icon at bounding box center [919, 124] width 8 height 8
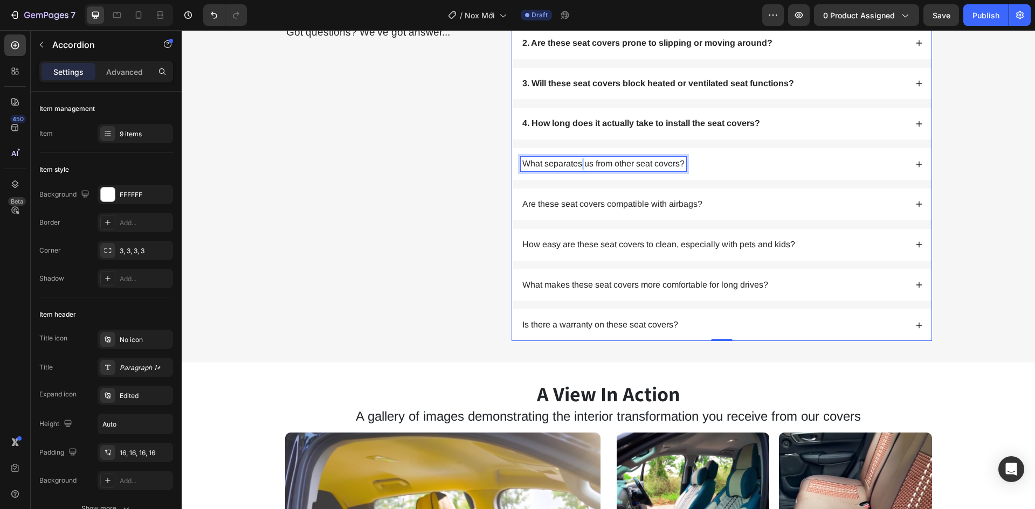
click at [578, 170] on p "What separates us from other seat covers?" at bounding box center [603, 163] width 162 height 11
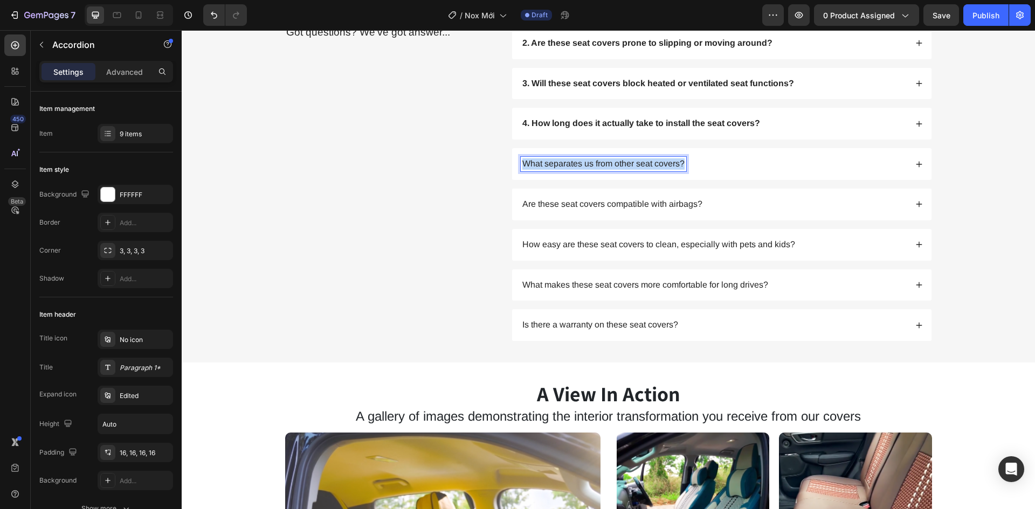
click at [578, 170] on p "What separates us from other seat covers?" at bounding box center [603, 163] width 162 height 11
click at [915, 168] on icon at bounding box center [919, 165] width 8 height 8
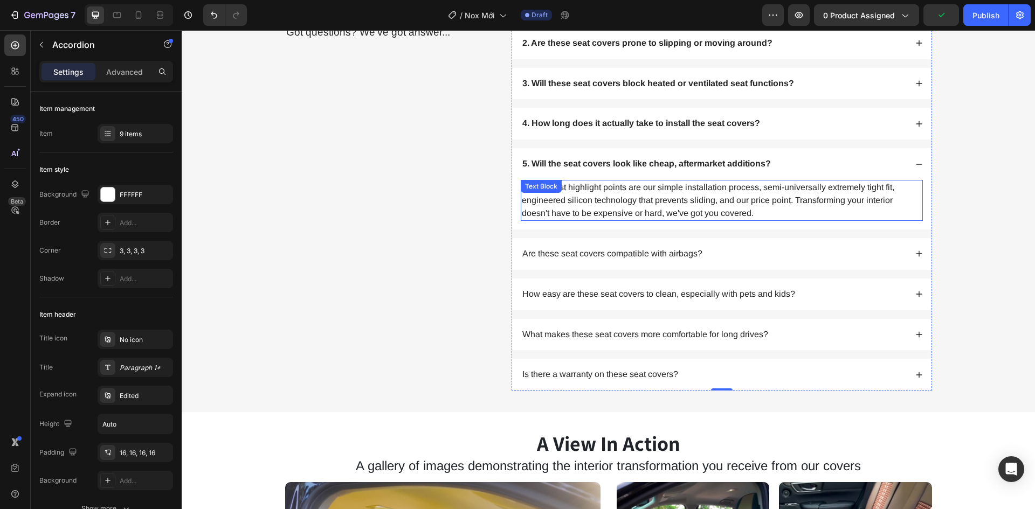
click at [639, 220] on p "Our biggest highlight points are our simple installation process, semi-universa…" at bounding box center [722, 200] width 400 height 39
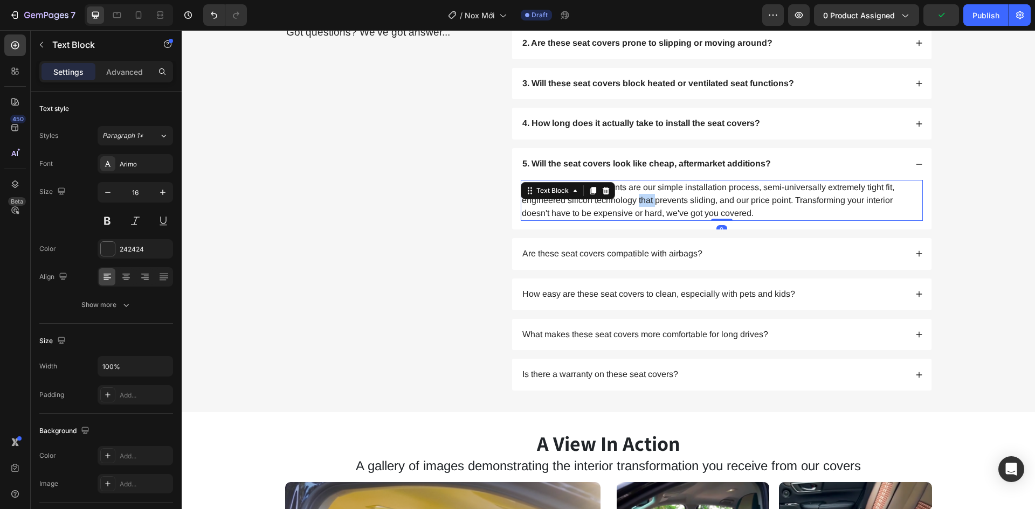
click at [639, 220] on p "Our biggest highlight points are our simple installation process, semi-universa…" at bounding box center [722, 200] width 400 height 39
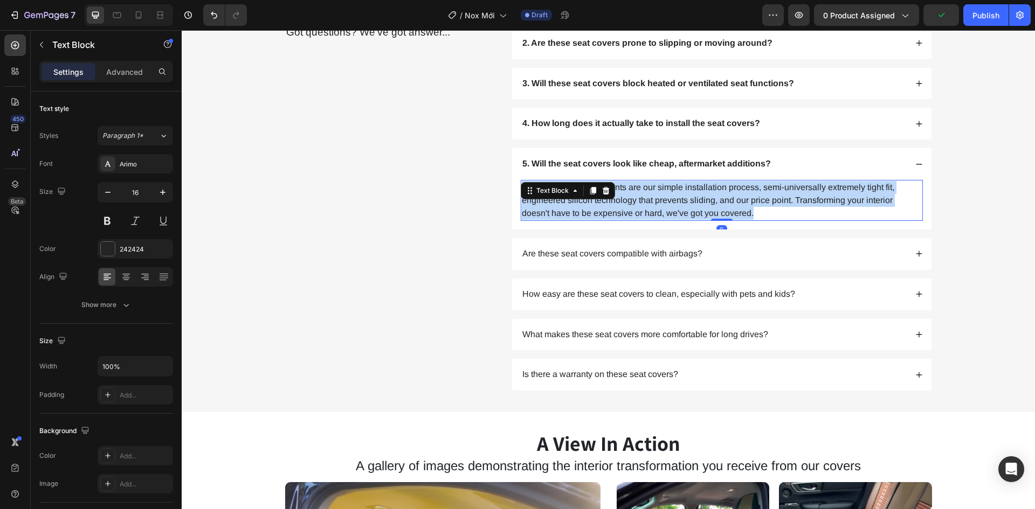
click at [639, 220] on p "Our biggest highlight points are our simple installation process, semi-universa…" at bounding box center [722, 200] width 400 height 39
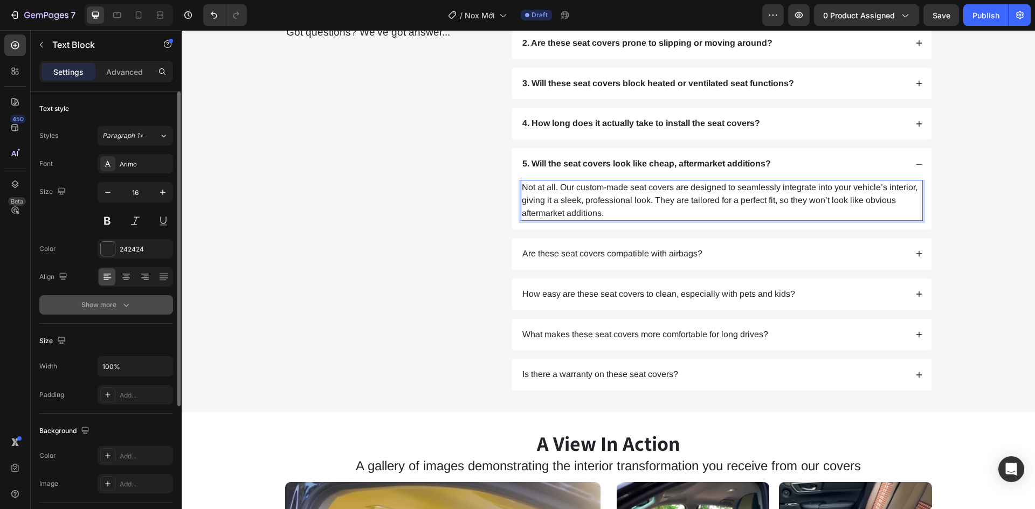
click at [114, 309] on div "Show more" at bounding box center [106, 305] width 50 height 11
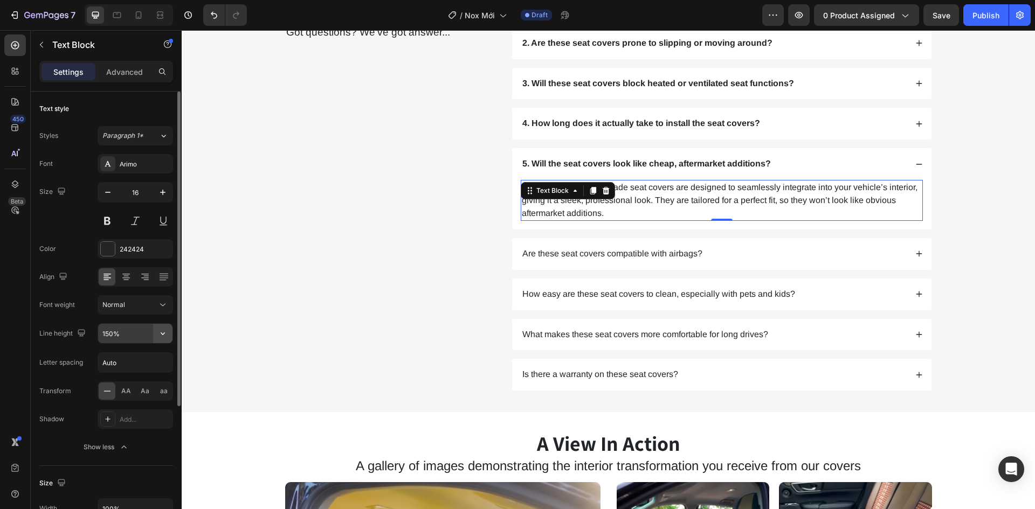
click at [158, 335] on icon "button" at bounding box center [162, 333] width 11 height 11
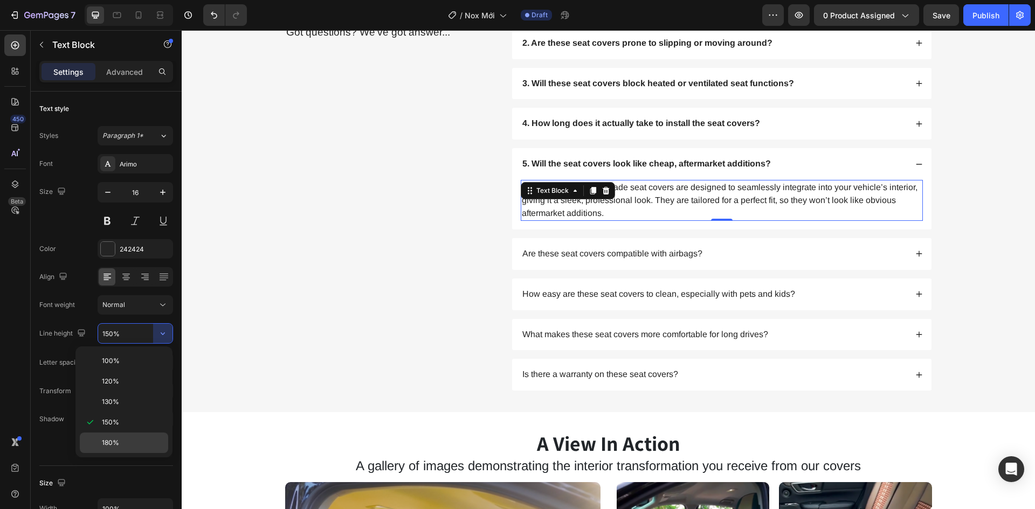
click at [133, 441] on p "180%" at bounding box center [132, 443] width 61 height 10
type input "180%"
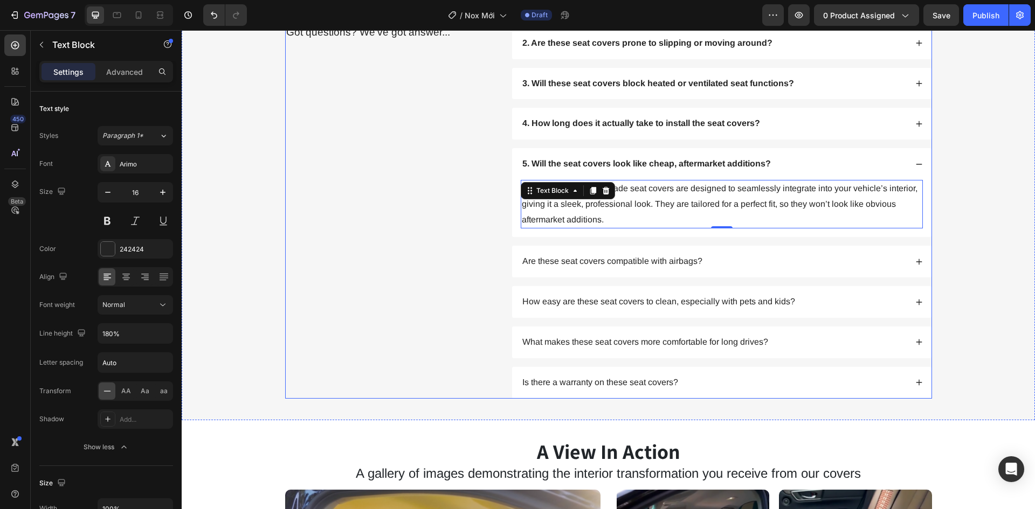
click at [414, 340] on div "Frequently Asked Questions Heading Got questions? We’ve got answer... Text Block" at bounding box center [390, 193] width 210 height 412
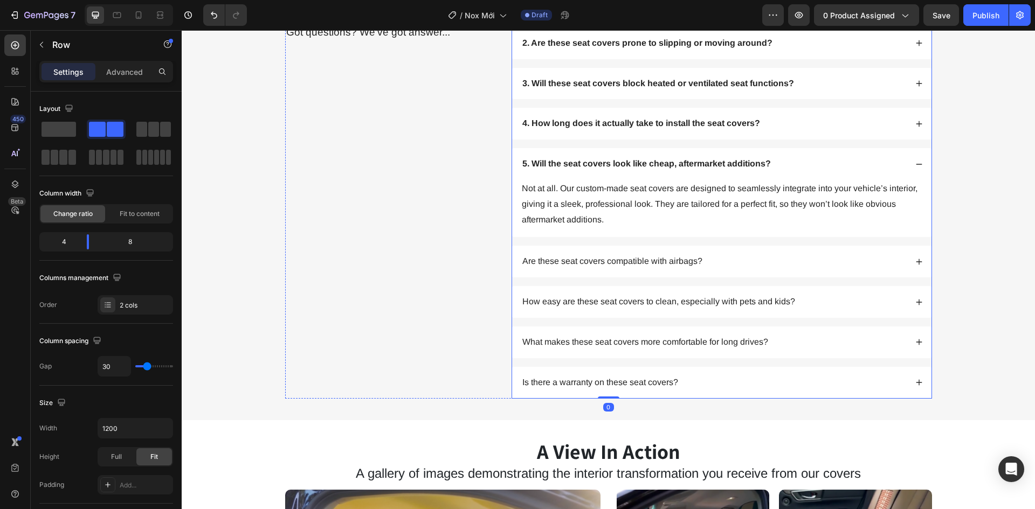
click at [908, 180] on div "5. Will the seat covers look like cheap, aftermarket additions?" at bounding box center [721, 164] width 419 height 32
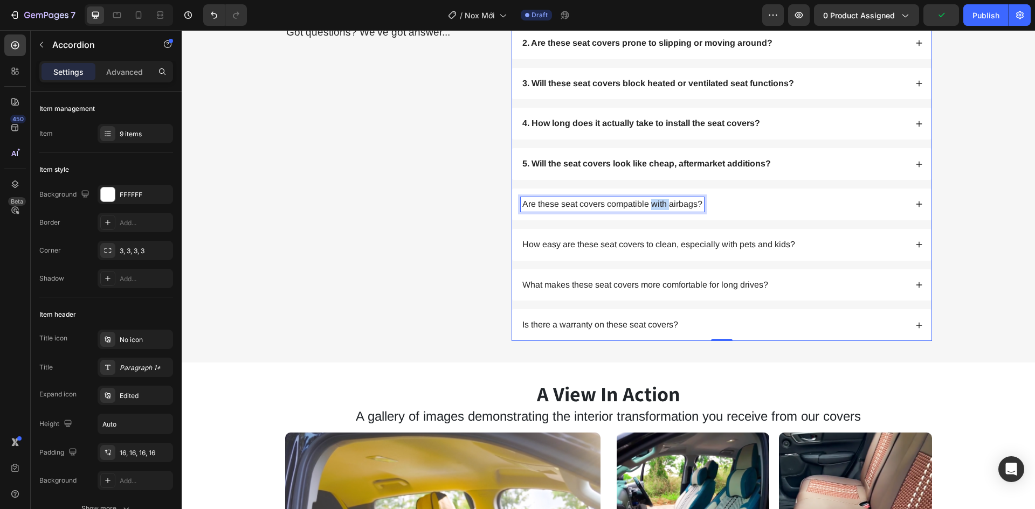
click at [659, 210] on p "Are these seat covers compatible with airbags?" at bounding box center [612, 204] width 180 height 11
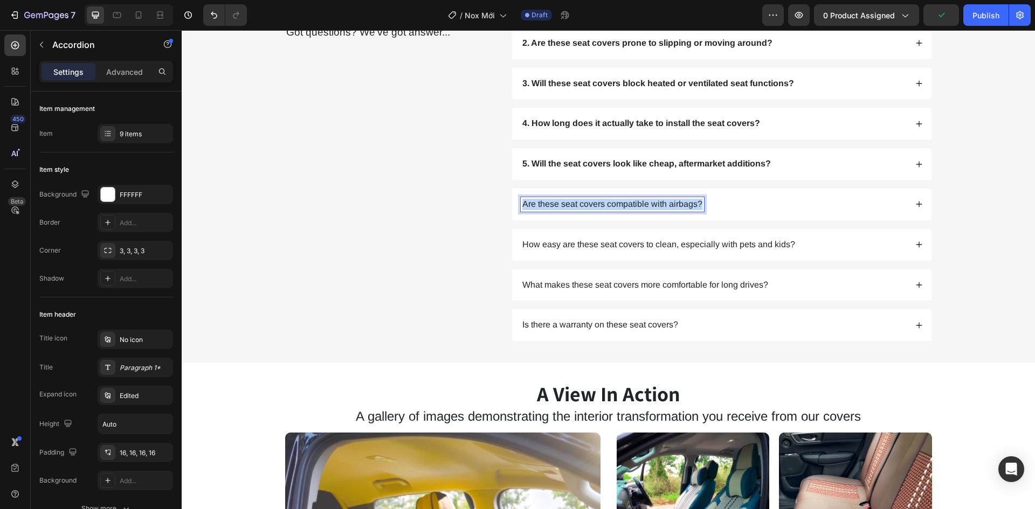
click at [659, 210] on p "Are these seat covers compatible with airbags?" at bounding box center [612, 204] width 180 height 11
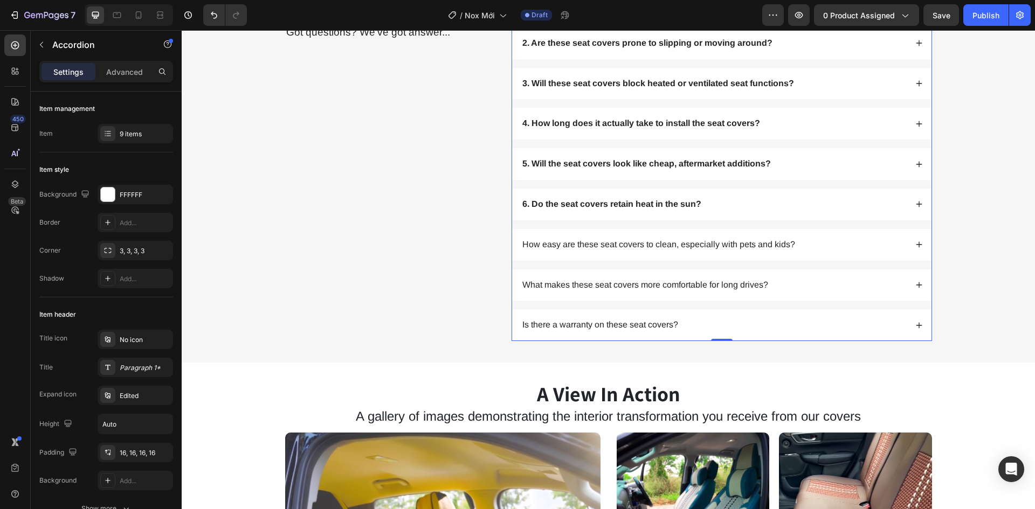
click at [903, 220] on div "6. Do the seat covers retain heat in the sun?" at bounding box center [721, 205] width 419 height 32
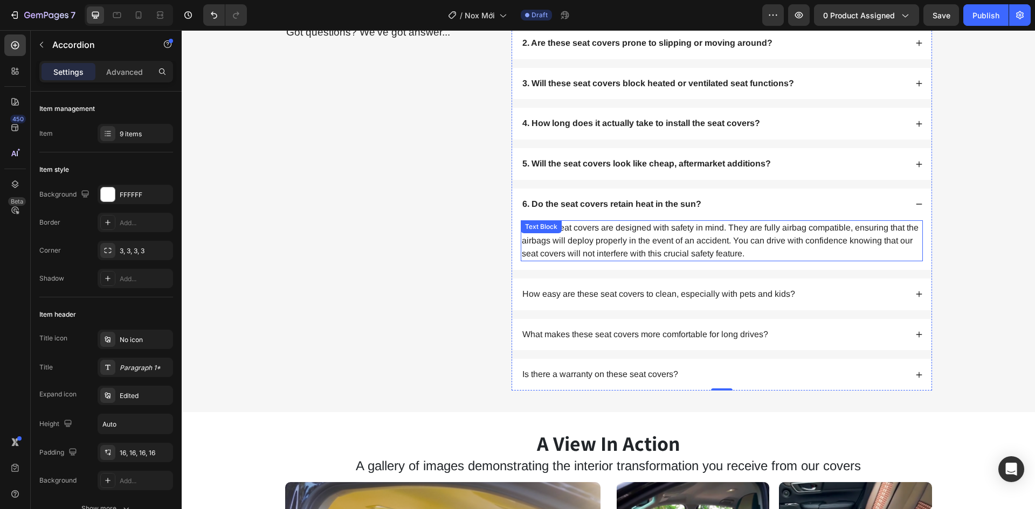
click at [719, 260] on p "Yes, our seat covers are designed with safety in mind. They are fully airbag co…" at bounding box center [722, 240] width 400 height 39
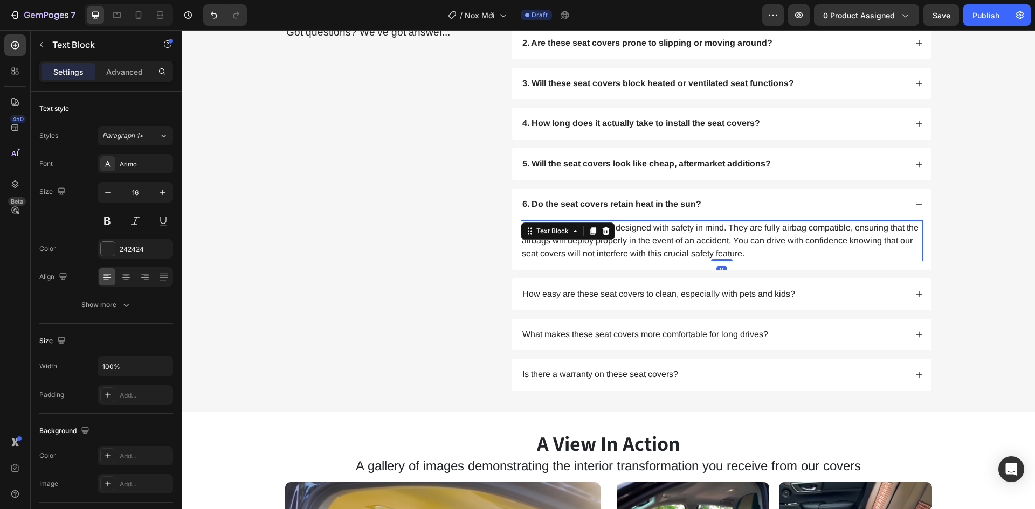
click at [719, 260] on p "Yes, our seat covers are designed with safety in mind. They are fully airbag co…" at bounding box center [722, 240] width 400 height 39
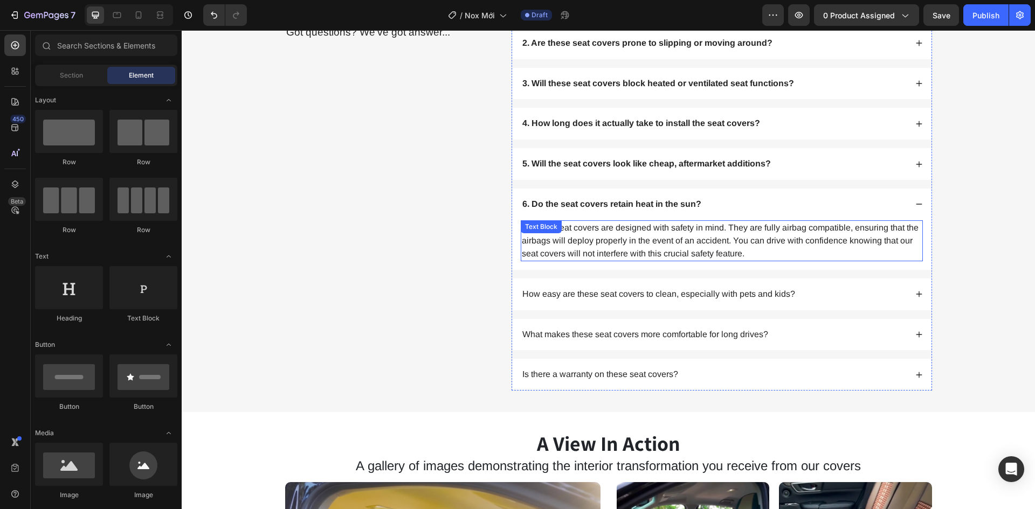
click at [628, 260] on p "Yes, our seat covers are designed with safety in mind. They are fully airbag co…" at bounding box center [722, 240] width 400 height 39
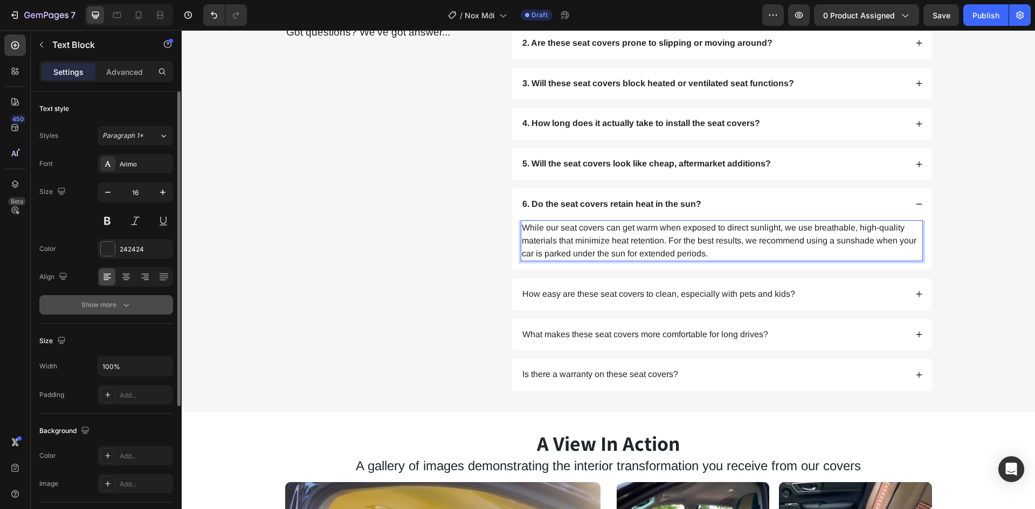
click at [105, 309] on div "Show more" at bounding box center [106, 305] width 50 height 11
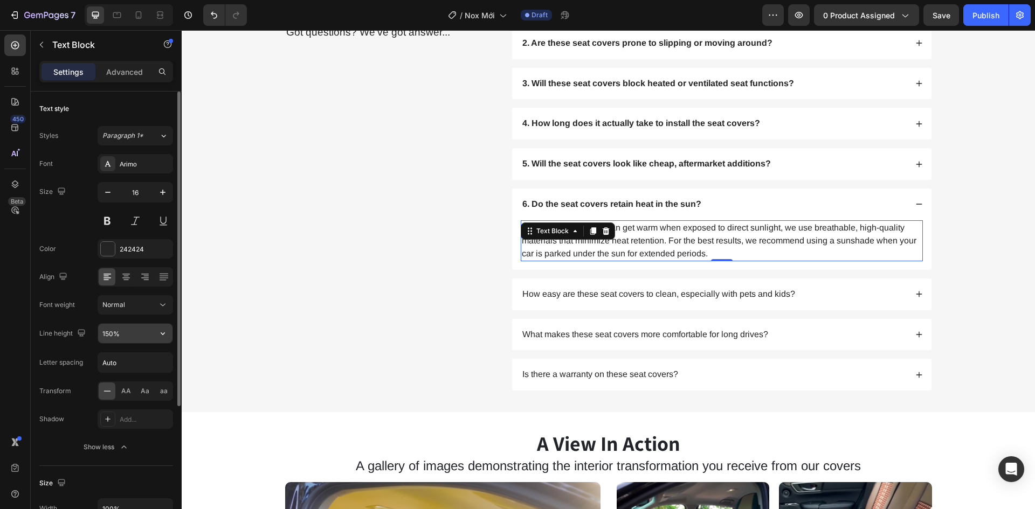
click at [149, 336] on input "150%" at bounding box center [135, 333] width 74 height 19
click at [161, 336] on icon "button" at bounding box center [162, 333] width 11 height 11
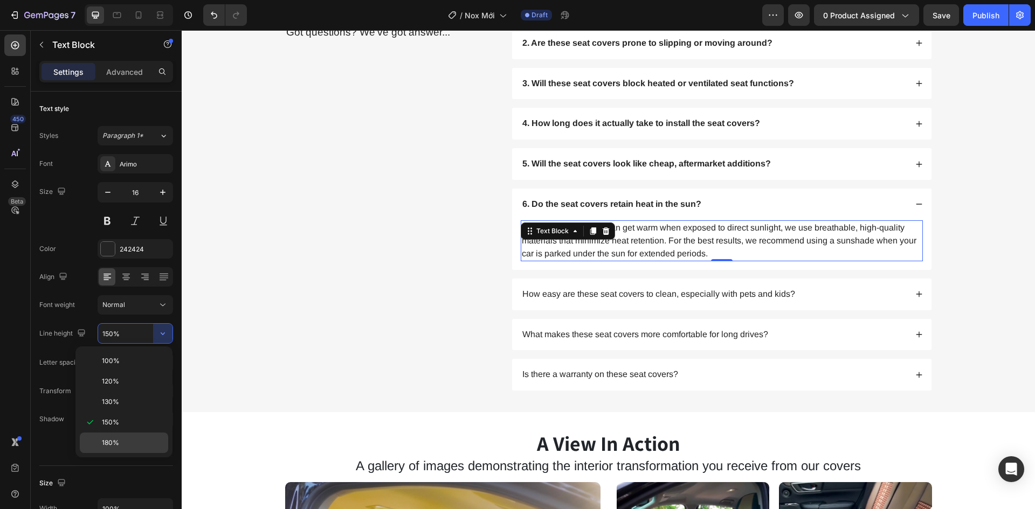
click at [128, 438] on div "180%" at bounding box center [124, 443] width 88 height 20
type input "180%"
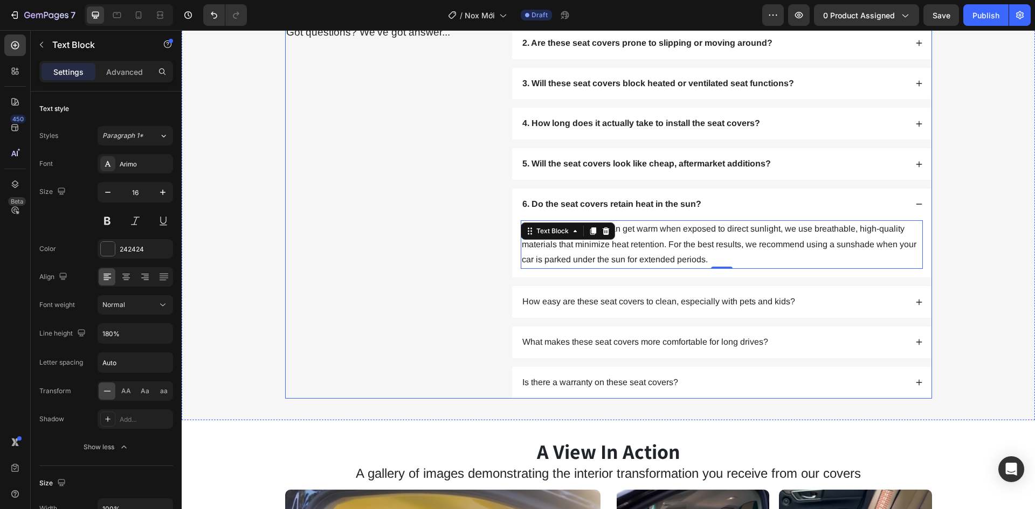
click at [455, 377] on div "Frequently Asked Questions Heading Got questions? We’ve got answer... Text Block" at bounding box center [390, 193] width 210 height 412
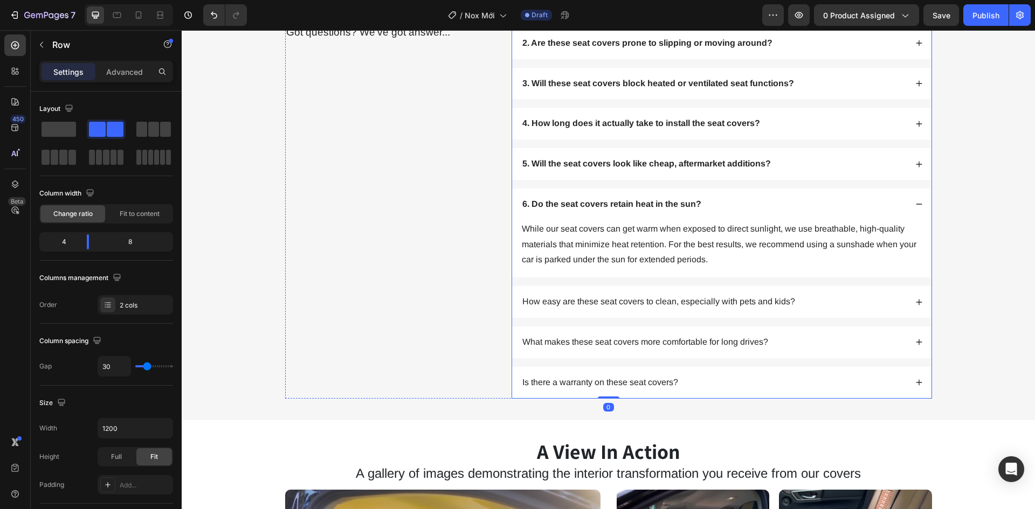
click at [912, 220] on div "6. Do the seat covers retain heat in the sun?" at bounding box center [721, 205] width 419 height 32
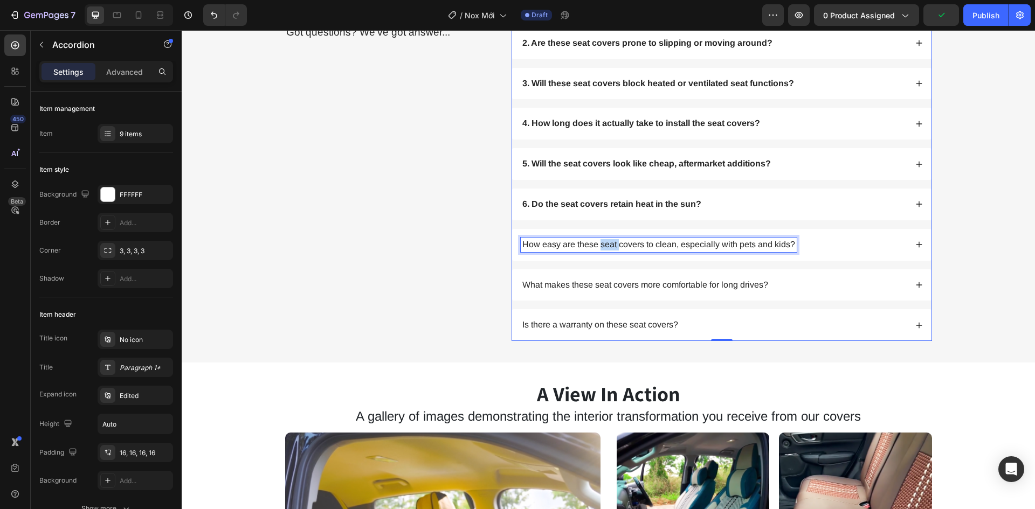
click at [602, 251] on p "How easy are these seat covers to clean, especially with pets and kids?" at bounding box center [658, 244] width 273 height 11
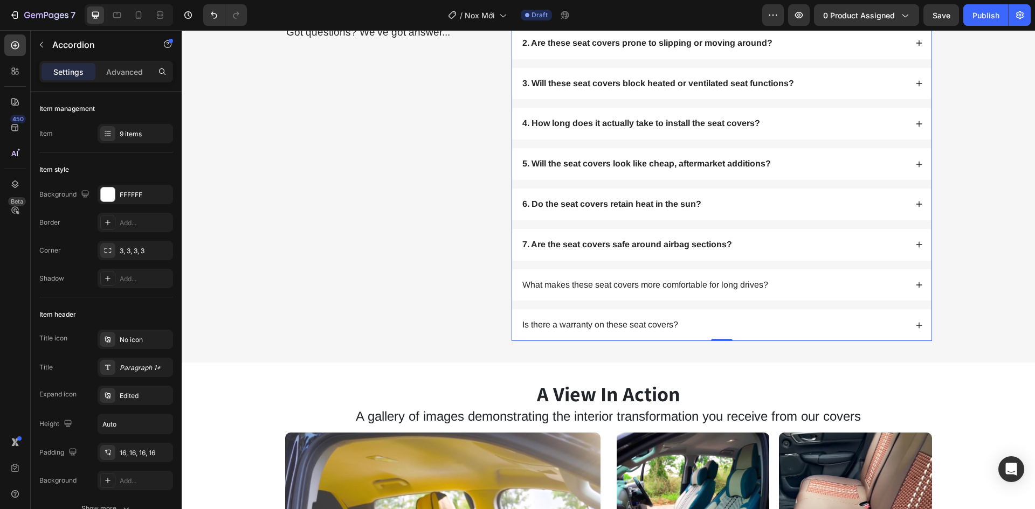
click at [800, 252] on div "7. Are the seat covers safe around airbag sections?" at bounding box center [714, 245] width 386 height 15
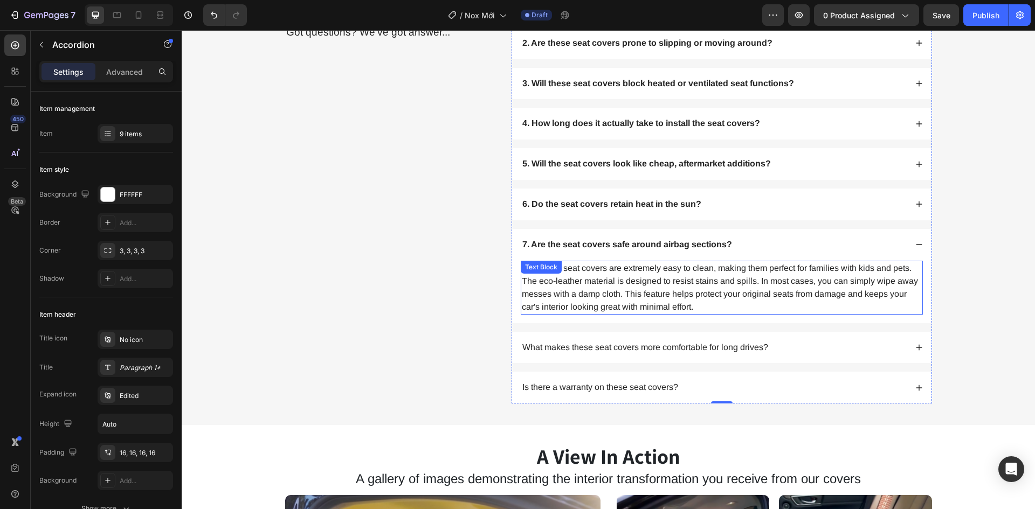
click at [690, 314] on p "Our luxury seat covers are extremely easy to clean, making them perfect for fam…" at bounding box center [722, 288] width 400 height 52
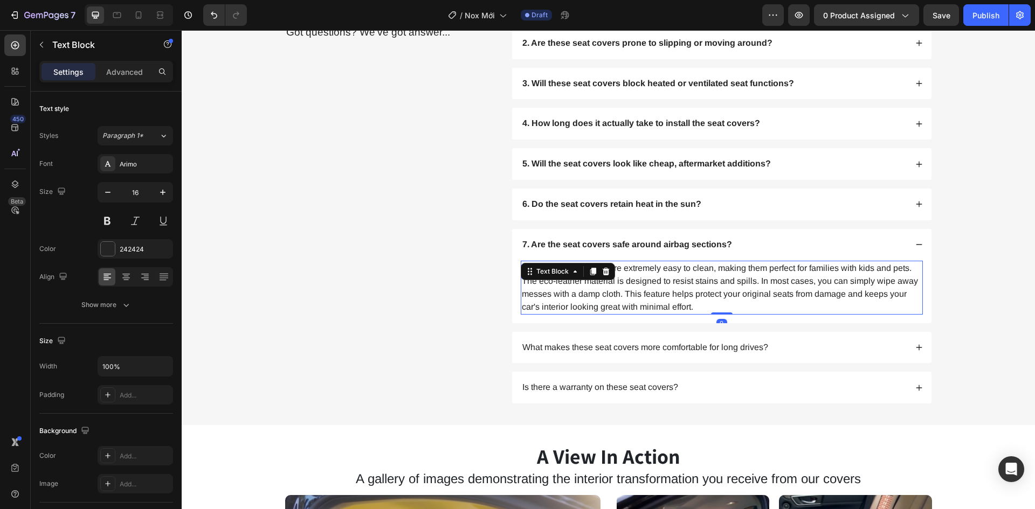
click at [690, 314] on p "Our luxury seat covers are extremely easy to clean, making them perfect for fam…" at bounding box center [722, 288] width 400 height 52
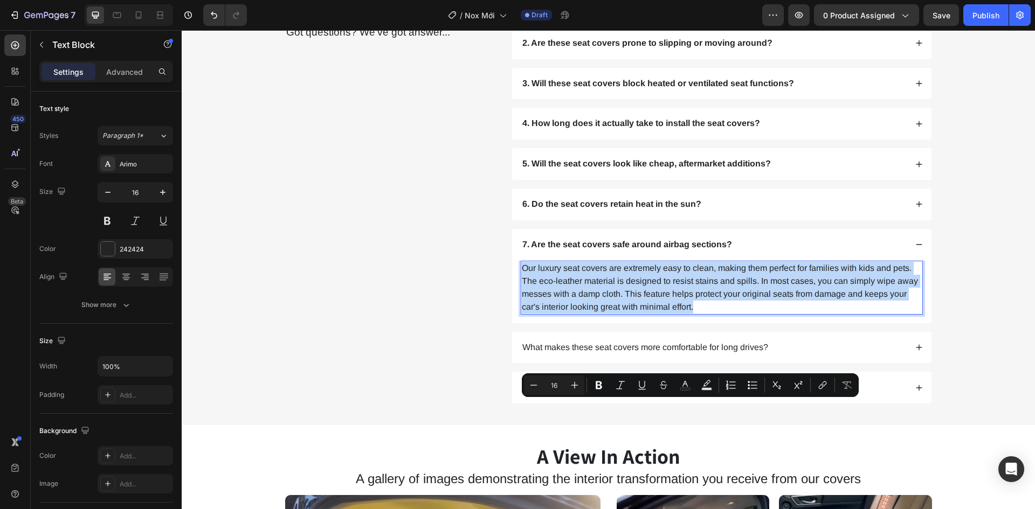
click at [690, 314] on p "Our luxury seat covers are extremely easy to clean, making them perfect for fam…" at bounding box center [722, 288] width 400 height 52
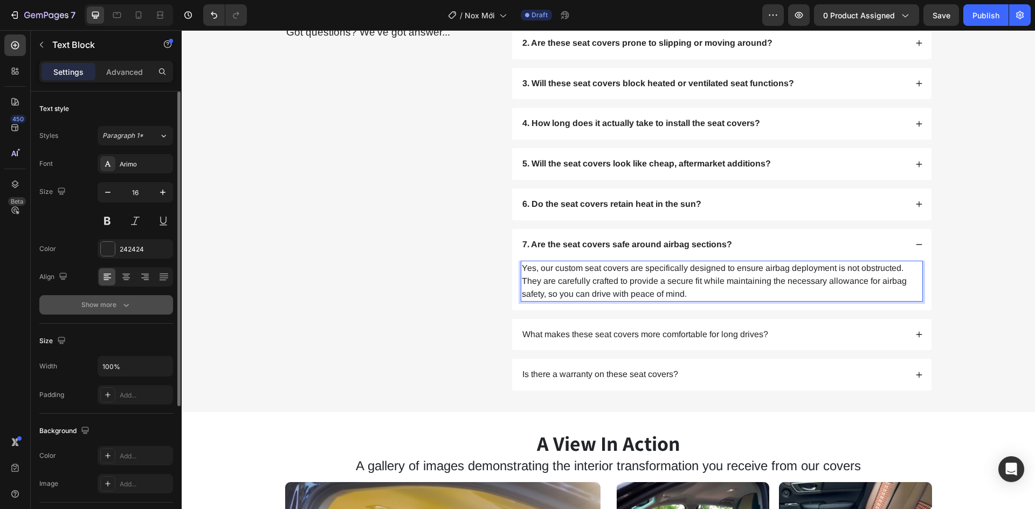
click at [114, 306] on div "Show more" at bounding box center [106, 305] width 50 height 11
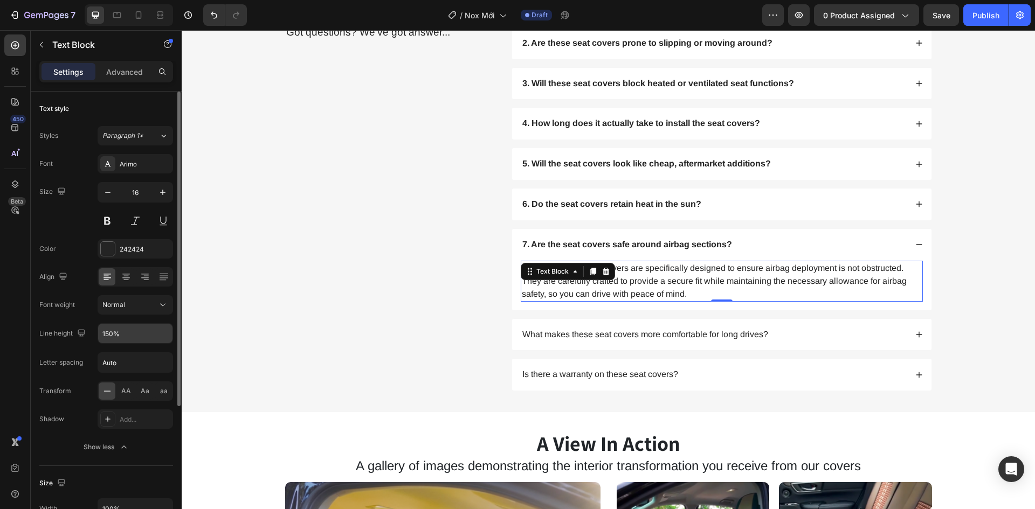
click at [133, 334] on input "150%" at bounding box center [135, 333] width 74 height 19
click at [172, 335] on button "button" at bounding box center [162, 333] width 19 height 19
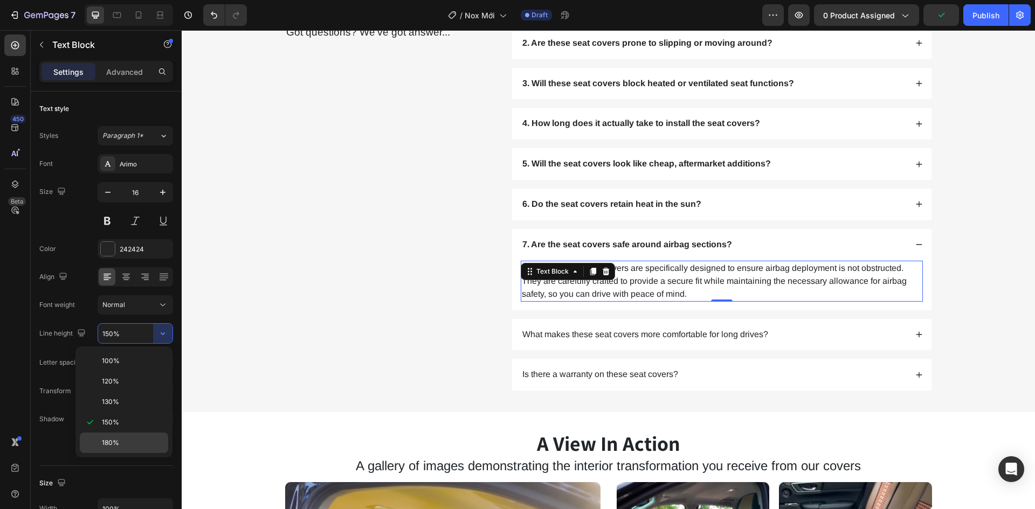
click at [124, 445] on p "180%" at bounding box center [132, 443] width 61 height 10
type input "180%"
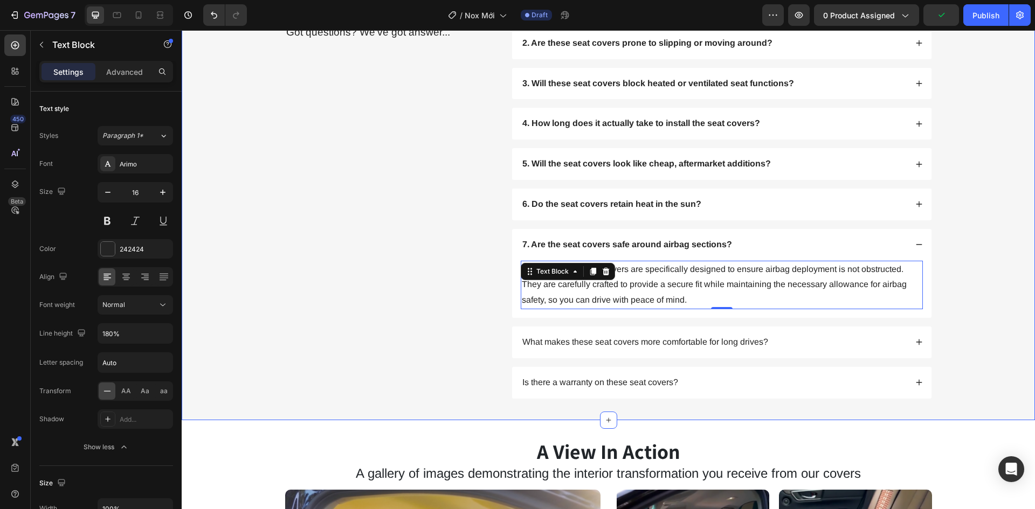
click at [390, 370] on div "Frequently Asked Questions Heading Got questions? We’ve got answer... Text Block" at bounding box center [390, 193] width 210 height 412
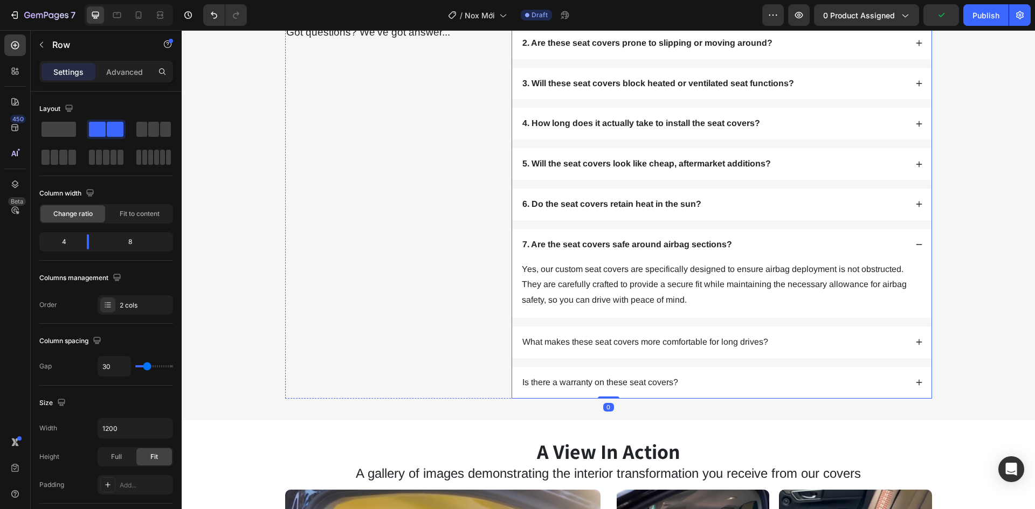
click at [915, 248] on icon at bounding box center [919, 245] width 8 height 8
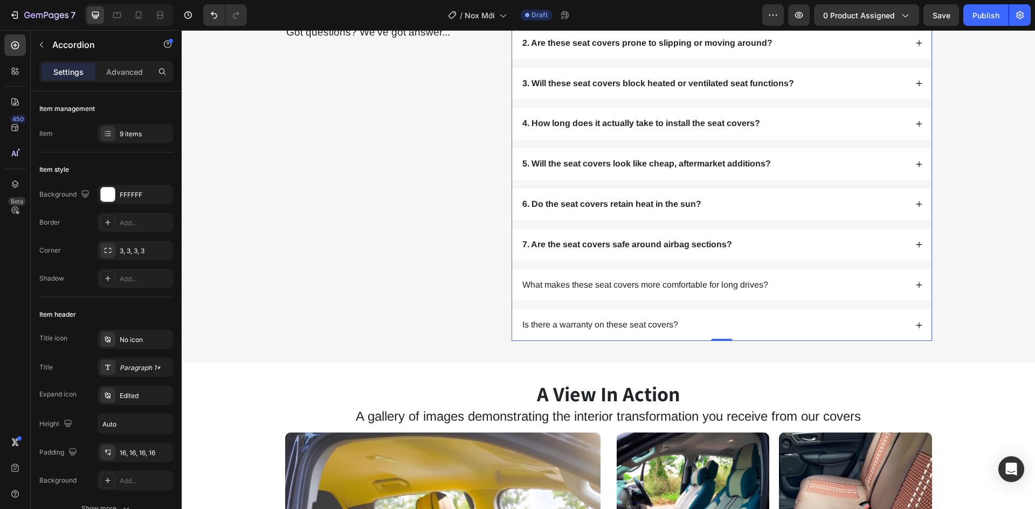
click at [910, 301] on div "What makes these seat covers more comfortable for long drives?" at bounding box center [721, 285] width 419 height 32
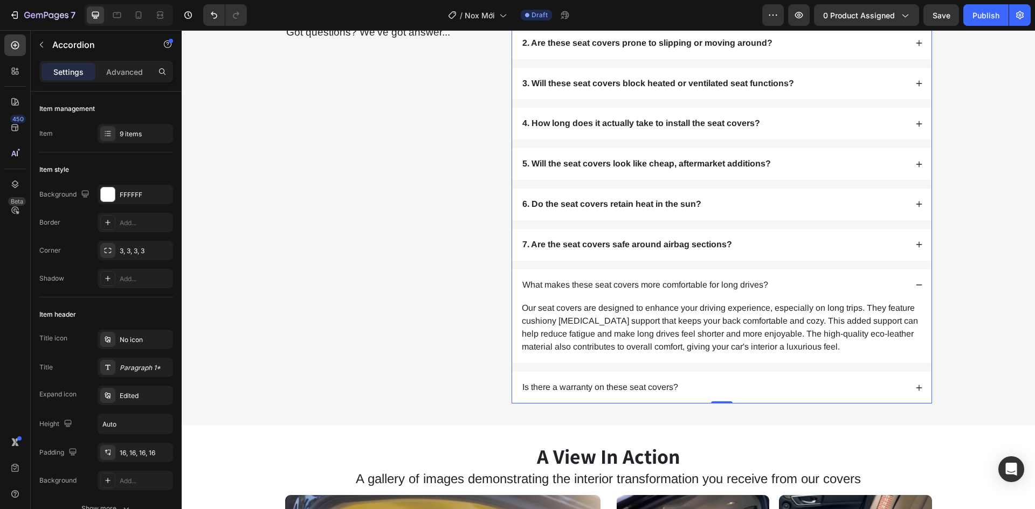
scroll to position [3341, 0]
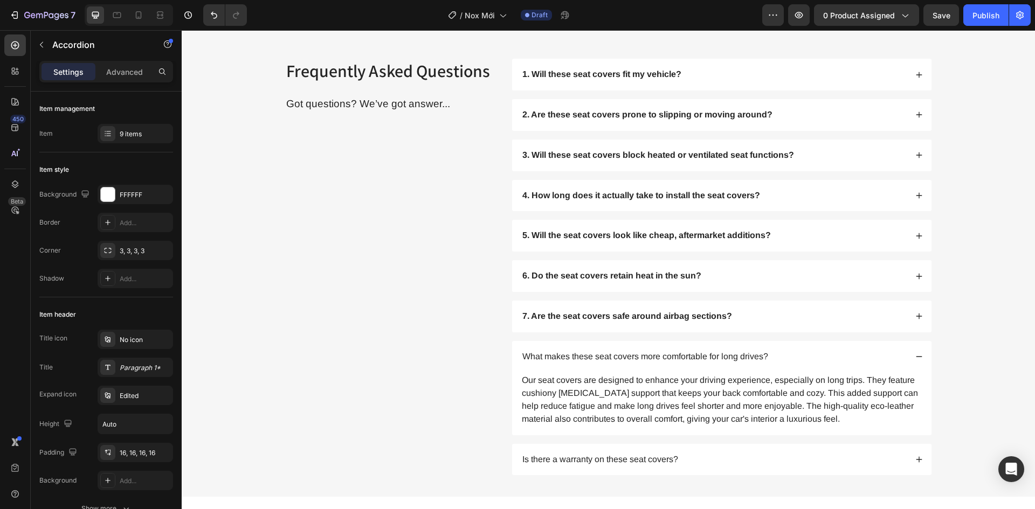
click at [920, 455] on div "Is there a warranty on these seat covers?" at bounding box center [721, 460] width 419 height 32
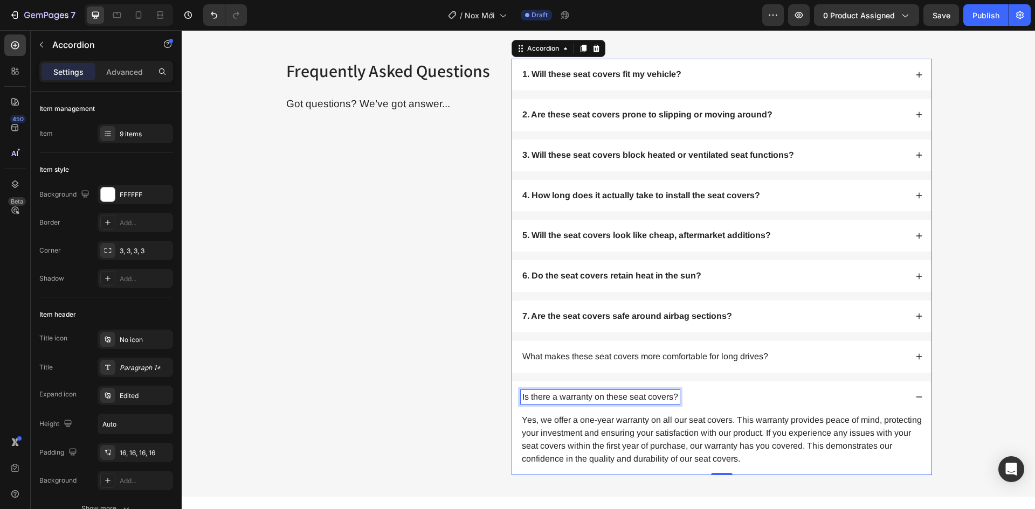
click at [595, 393] on p "Is there a warranty on these seat covers?" at bounding box center [600, 397] width 156 height 11
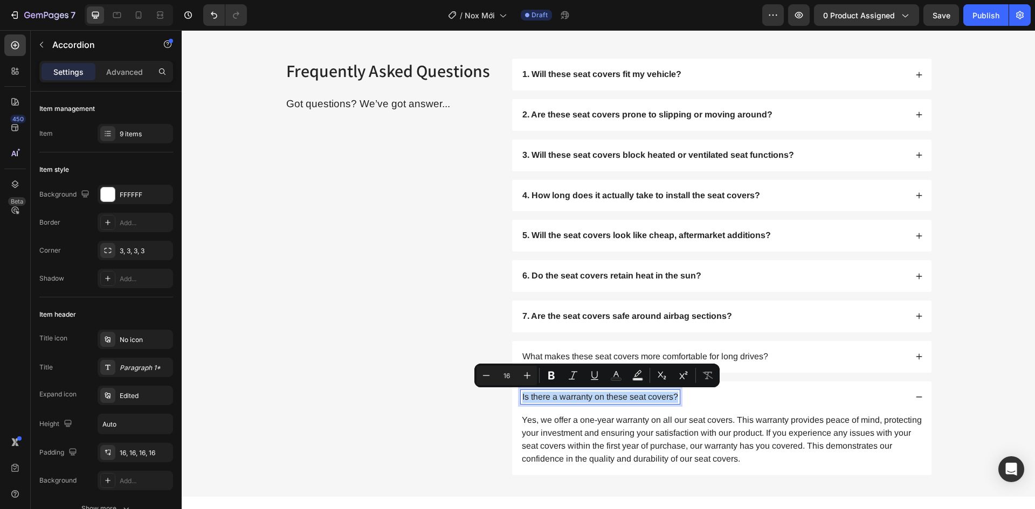
click at [880, 361] on div "What makes these seat covers more comfortable for long drives?" at bounding box center [714, 357] width 386 height 15
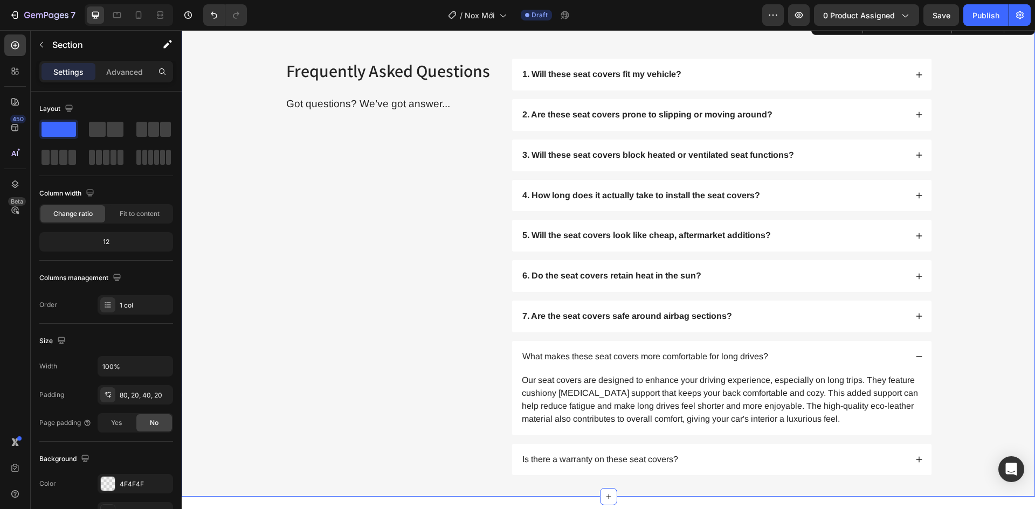
click at [1005, 361] on div "Frequently Asked Questions Heading Got questions? We’ve got answer... Text Bloc…" at bounding box center [608, 267] width 832 height 417
click at [947, 350] on div "Frequently Asked Questions Heading Got questions? We’ve got answer... Text Bloc…" at bounding box center [608, 267] width 832 height 417
click at [124, 73] on p "Advanced" at bounding box center [124, 71] width 37 height 11
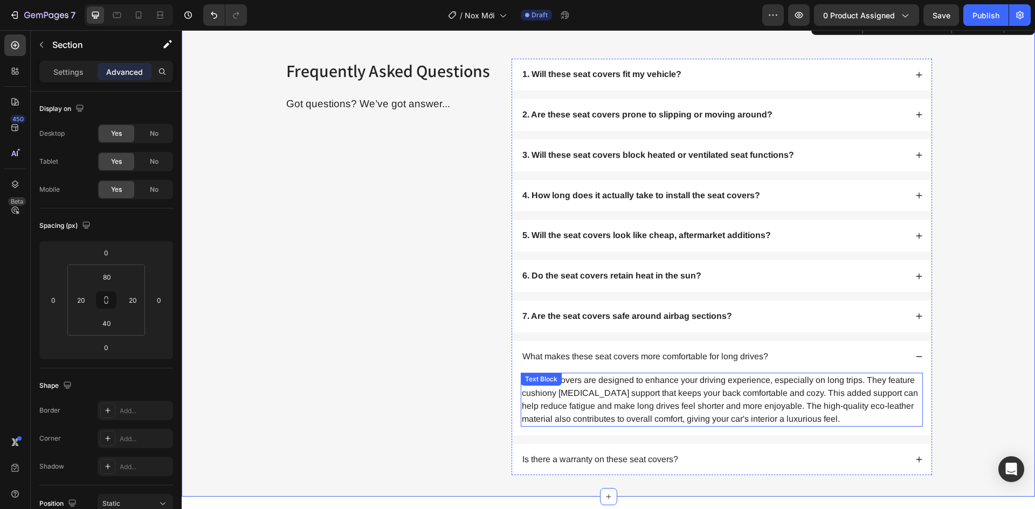
click at [544, 405] on p "Our seat covers are designed to enhance your driving experience, especially on …" at bounding box center [722, 400] width 400 height 52
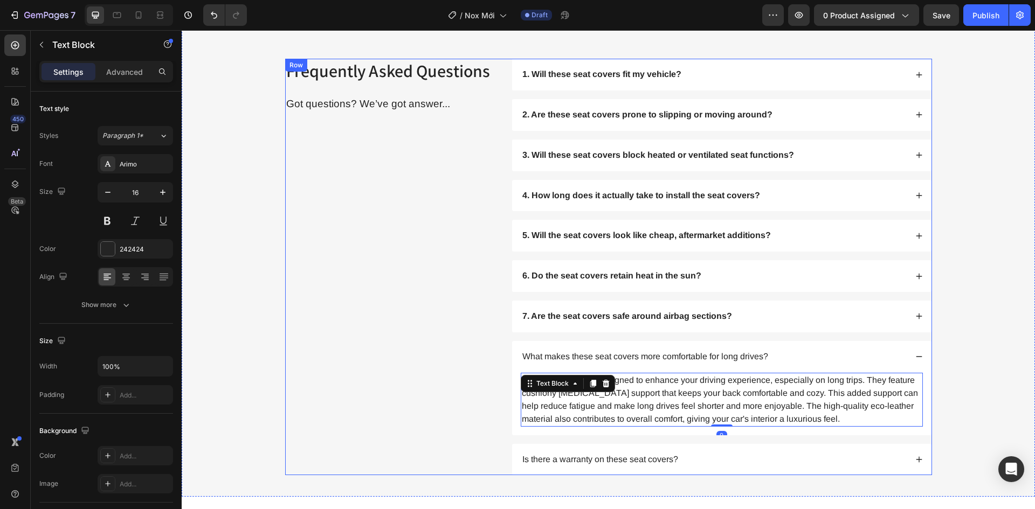
click at [476, 378] on div "Frequently Asked Questions Heading Got questions? We’ve got answer... Text Block" at bounding box center [390, 267] width 210 height 417
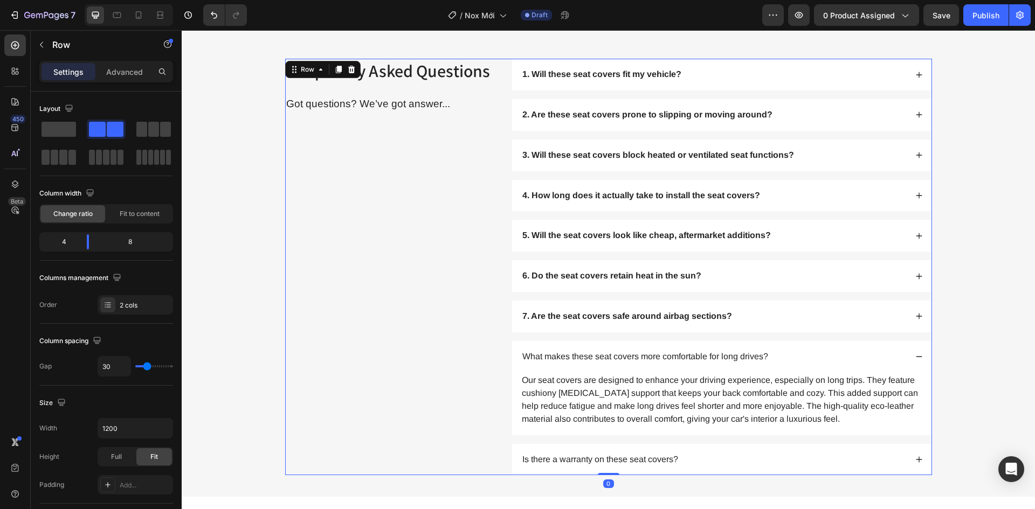
click at [516, 364] on div "What makes these seat covers more comfortable for long drives?" at bounding box center [721, 357] width 419 height 32
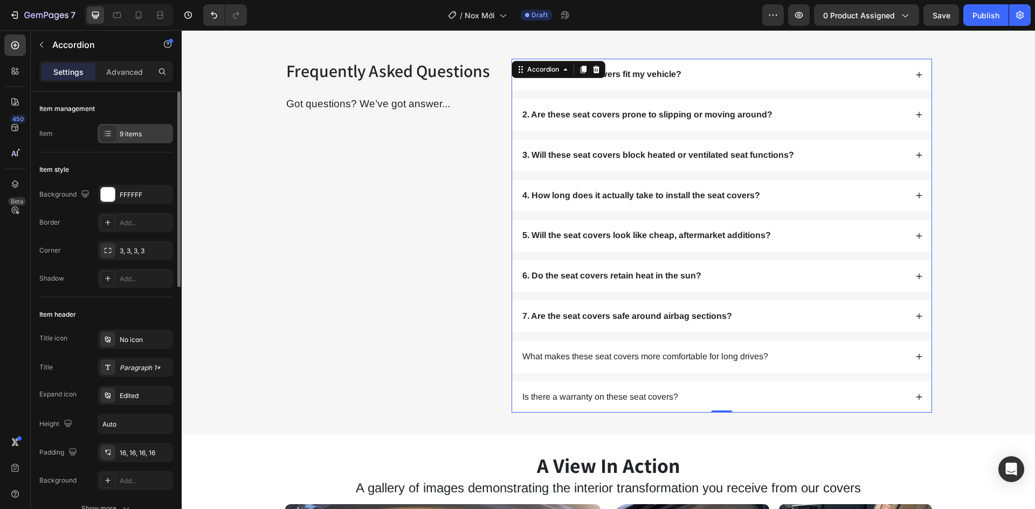
click at [120, 135] on div "9 items" at bounding box center [145, 134] width 51 height 10
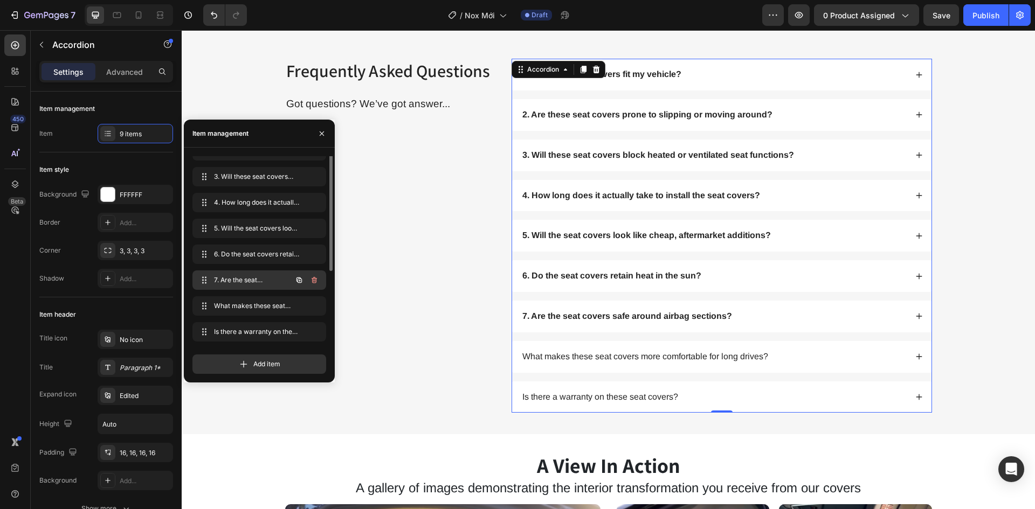
scroll to position [3449, 0]
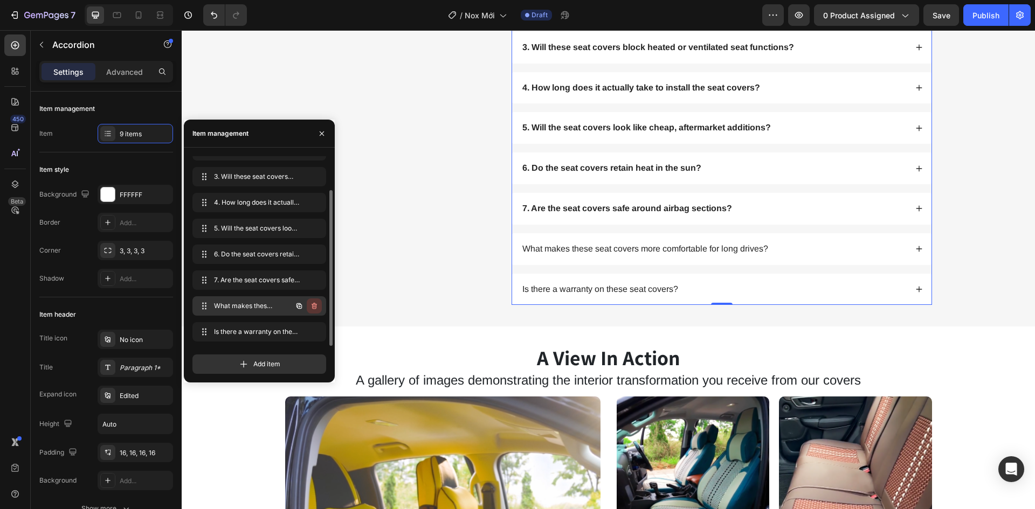
click at [313, 304] on icon "button" at bounding box center [313, 306] width 5 height 6
click at [313, 304] on div "Delete" at bounding box center [307, 306] width 20 height 10
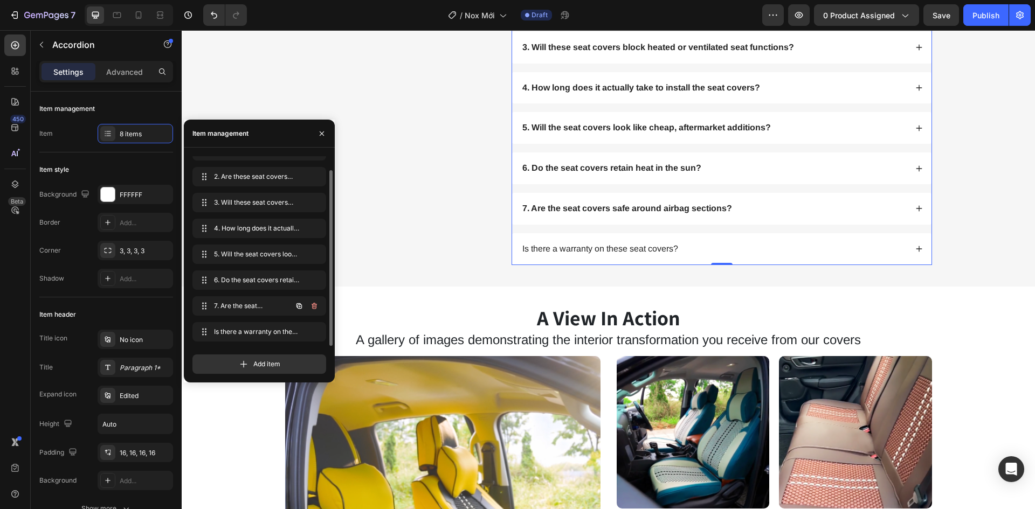
scroll to position [15, 0]
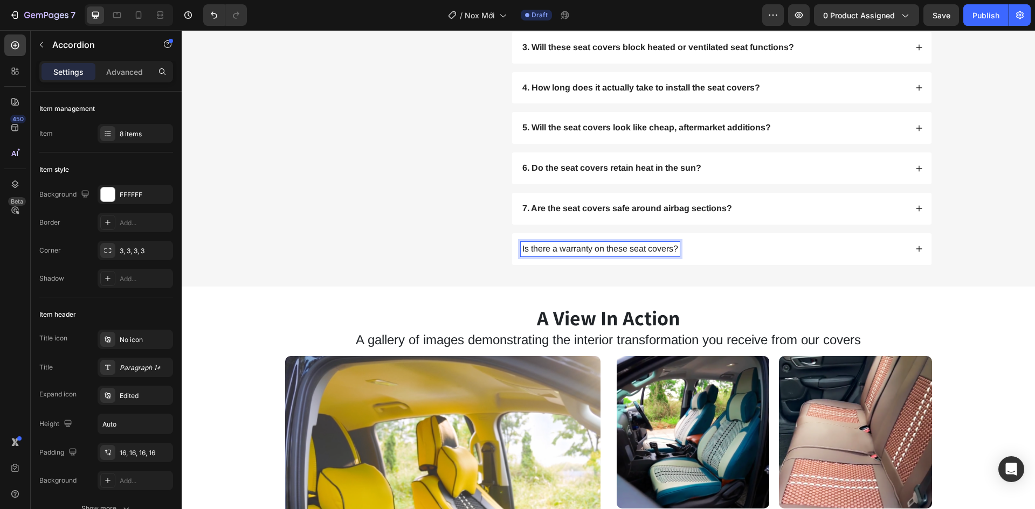
click at [530, 251] on p "Is there a warranty on these seat covers?" at bounding box center [600, 249] width 156 height 11
click at [521, 251] on div "Is there a warranty on these seat covers?" at bounding box center [600, 249] width 159 height 15
click at [541, 247] on p "8. Is there a warranty on these seat covers?" at bounding box center [604, 249] width 165 height 11
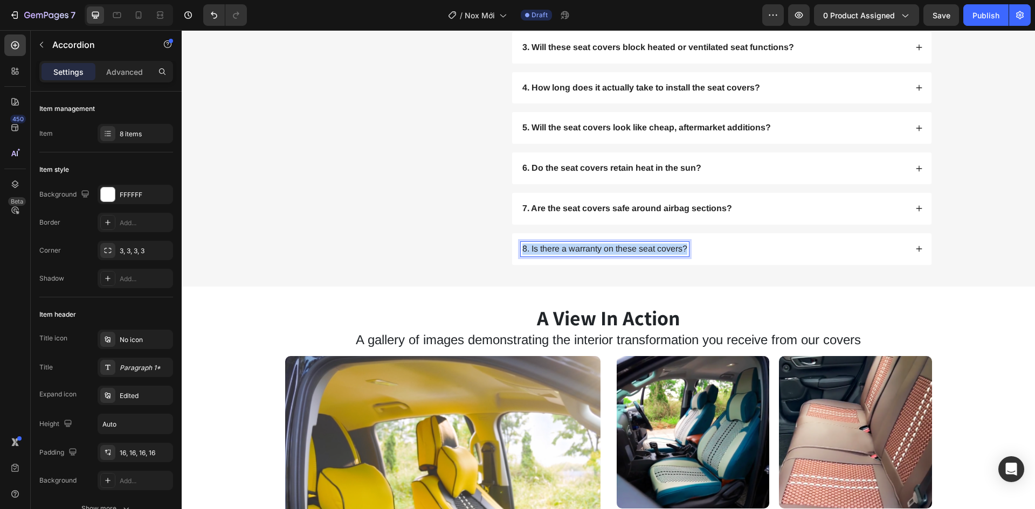
click at [541, 247] on p "8. Is there a warranty on these seat covers?" at bounding box center [604, 249] width 165 height 11
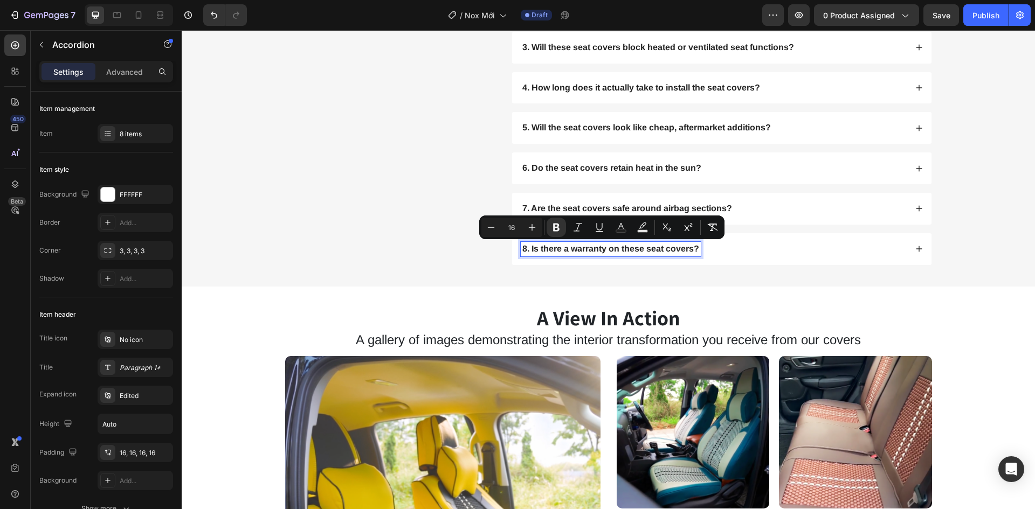
click at [906, 249] on div "8. Is there a warranty on these seat covers?" at bounding box center [721, 249] width 419 height 32
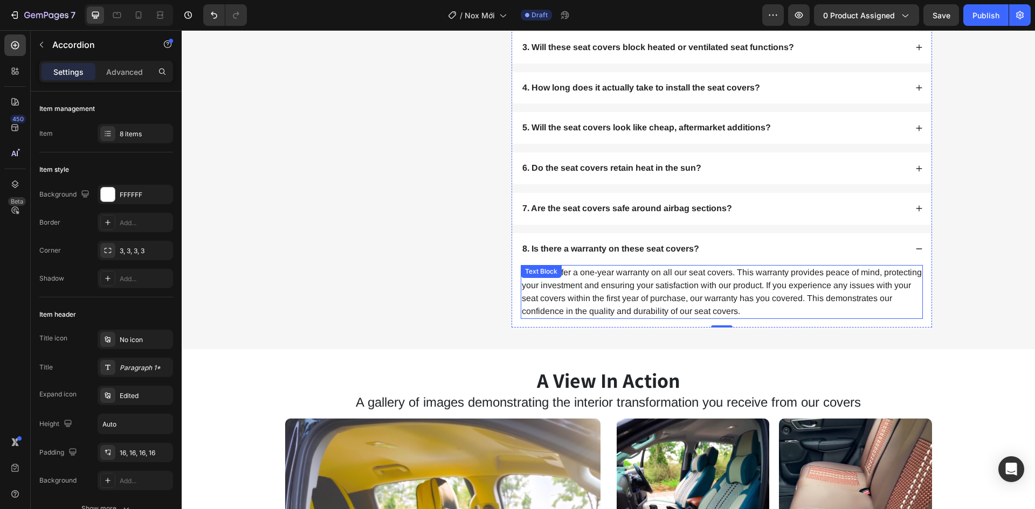
click at [617, 269] on p "Yes, we offer a one-year warranty on all our seat covers. This warranty provide…" at bounding box center [722, 292] width 400 height 52
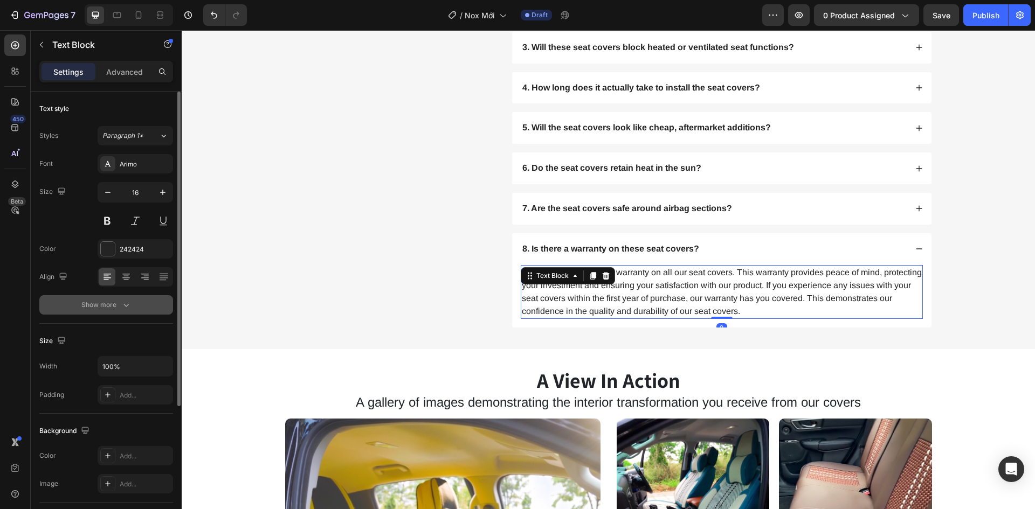
click at [93, 310] on button "Show more" at bounding box center [106, 304] width 134 height 19
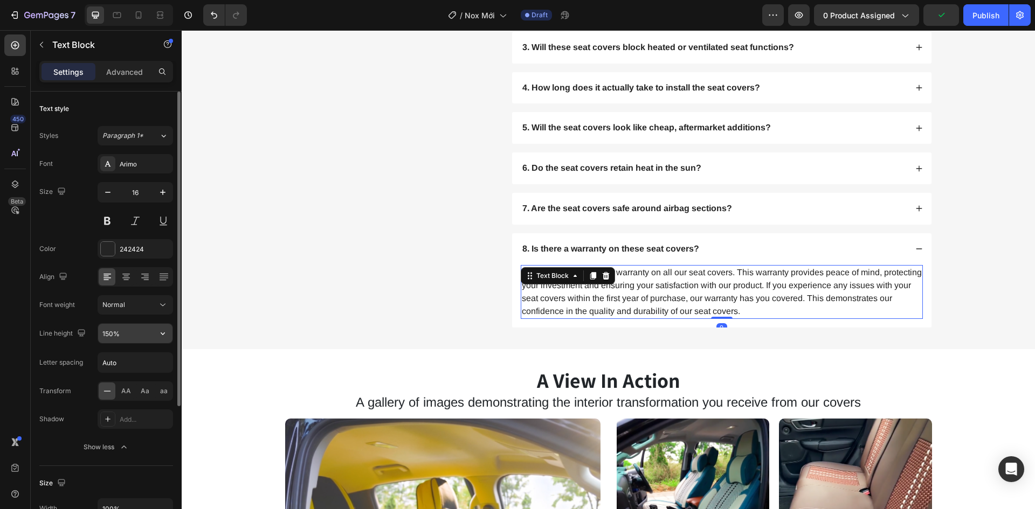
click at [153, 335] on input "150%" at bounding box center [135, 333] width 74 height 19
click at [164, 335] on icon "button" at bounding box center [162, 333] width 11 height 11
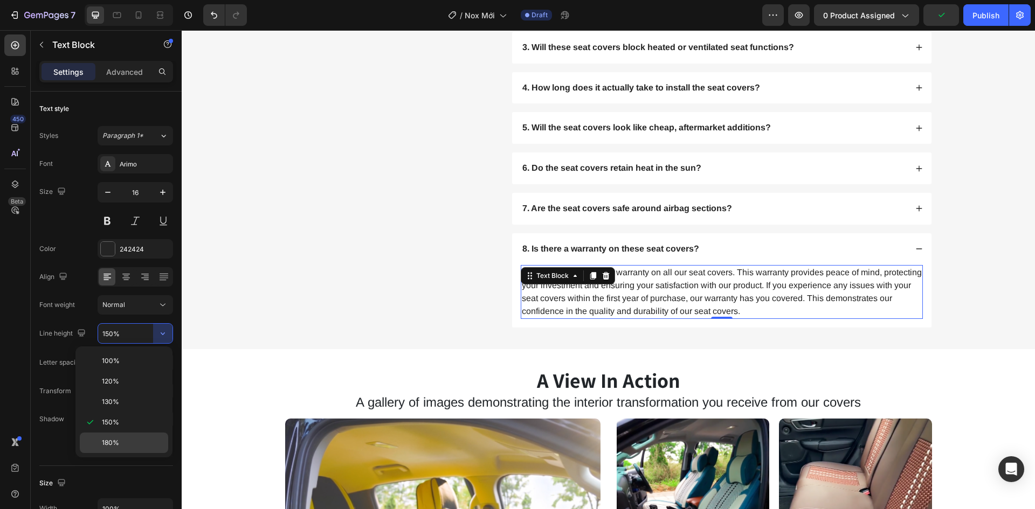
click at [128, 437] on div "180%" at bounding box center [124, 443] width 88 height 20
type input "180%"
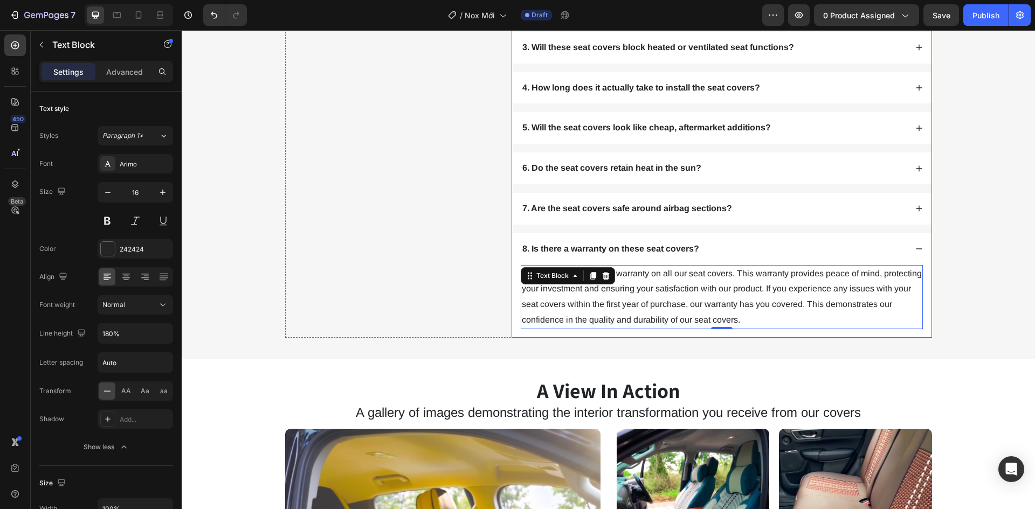
click at [919, 246] on div "8. Is there a warranty on these seat covers?" at bounding box center [721, 249] width 419 height 32
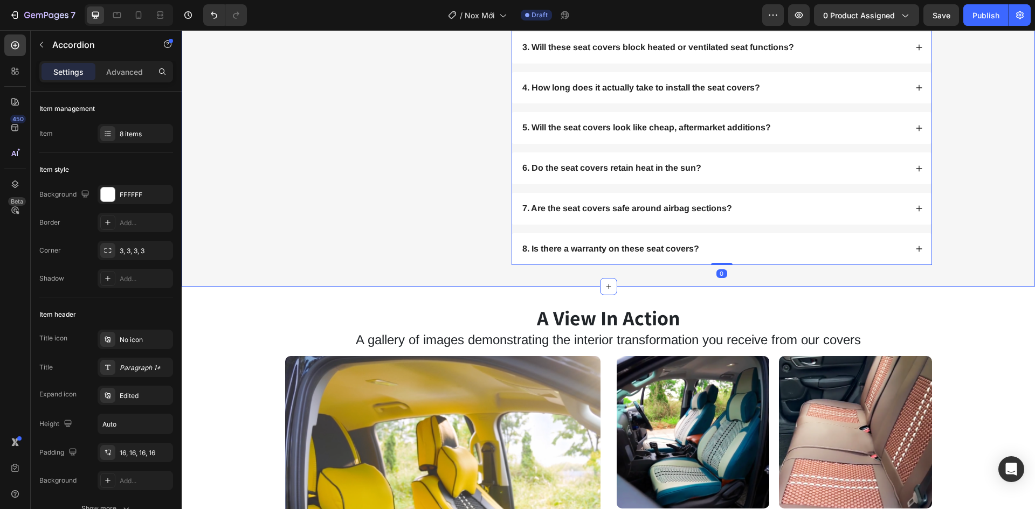
click at [941, 240] on div "Frequently Asked Questions Heading Got questions? We’ve got answer... Text Bloc…" at bounding box center [608, 108] width 832 height 314
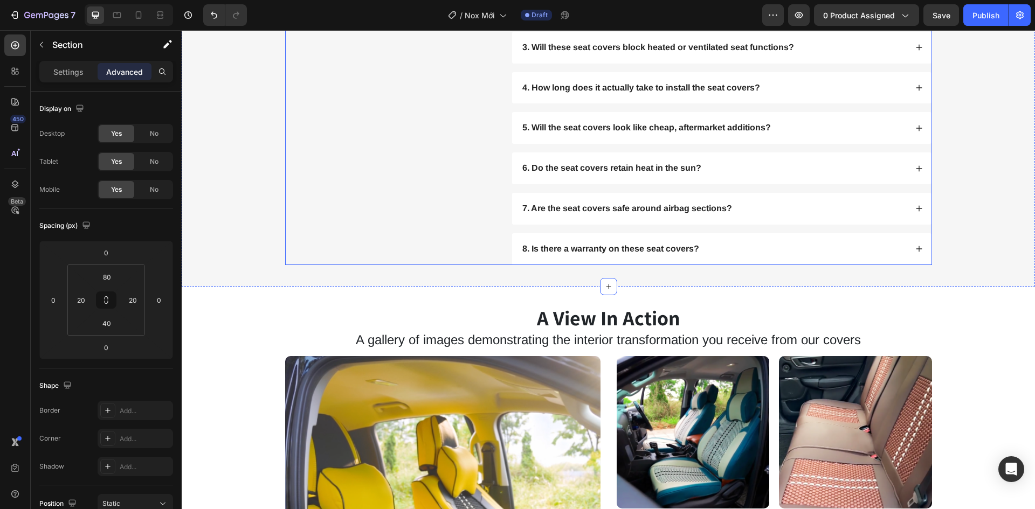
scroll to position [3287, 0]
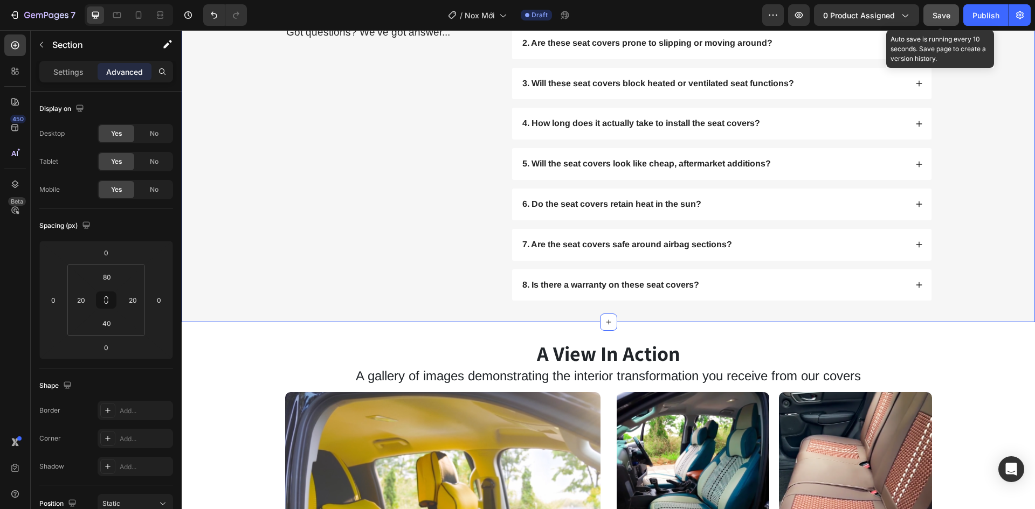
click at [947, 20] on div "Save" at bounding box center [941, 15] width 18 height 11
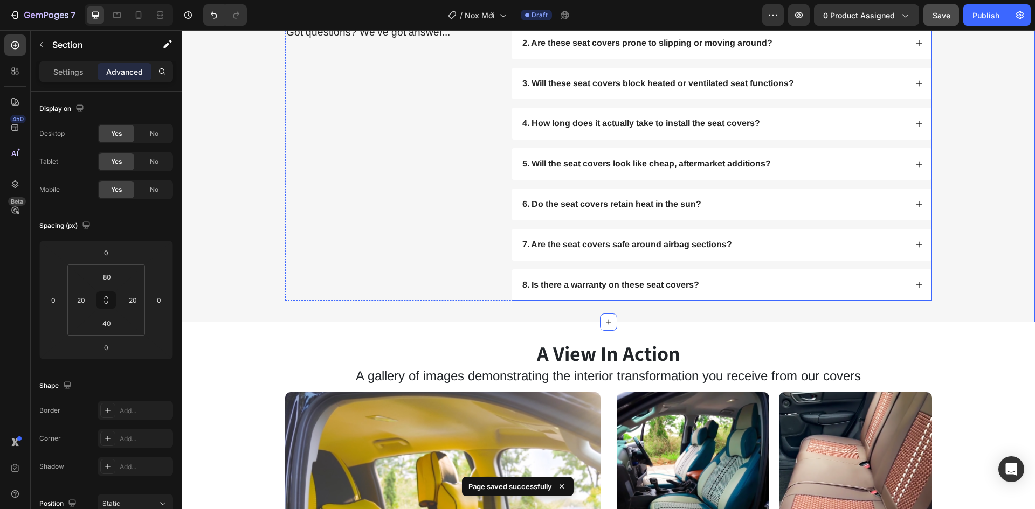
click at [909, 301] on div "8. Is there a warranty on these seat covers?" at bounding box center [721, 285] width 419 height 32
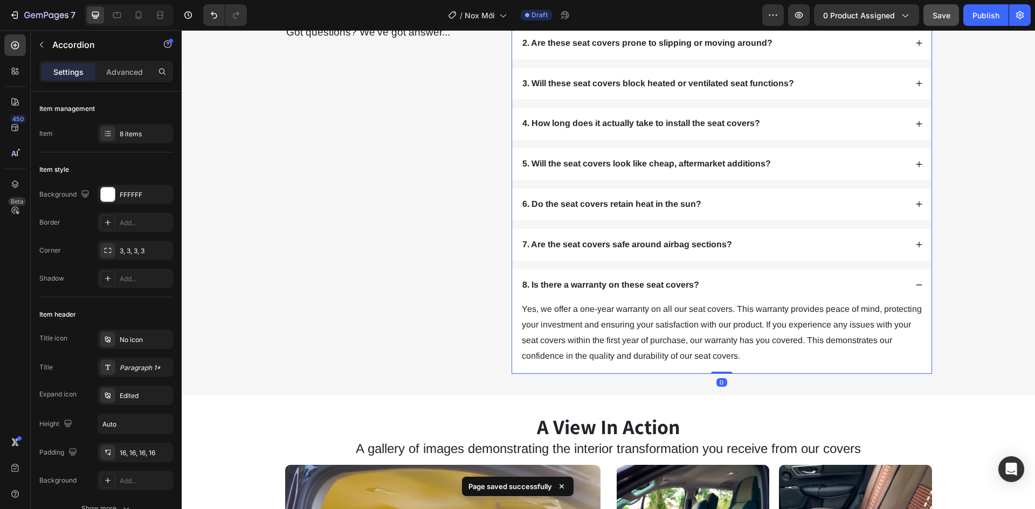
scroll to position [3341, 0]
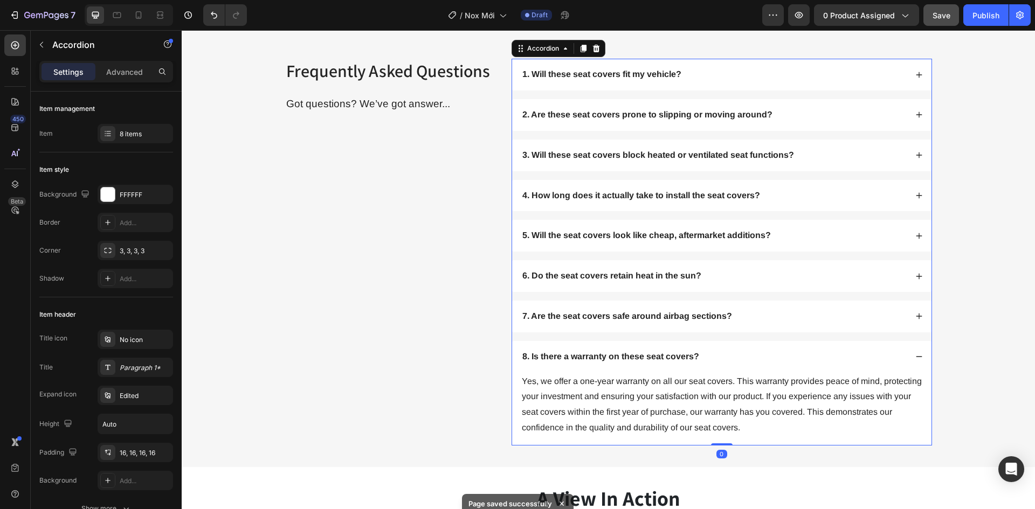
click at [819, 313] on div "7. Are the seat covers safe around airbag sections?" at bounding box center [714, 316] width 386 height 15
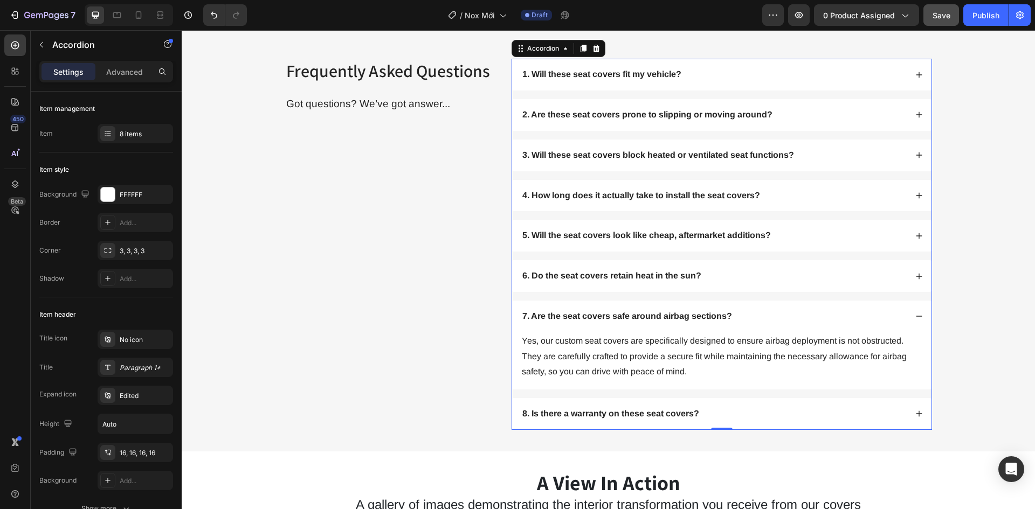
click at [819, 313] on div "7. Are the seat covers safe around airbag sections?" at bounding box center [714, 316] width 386 height 15
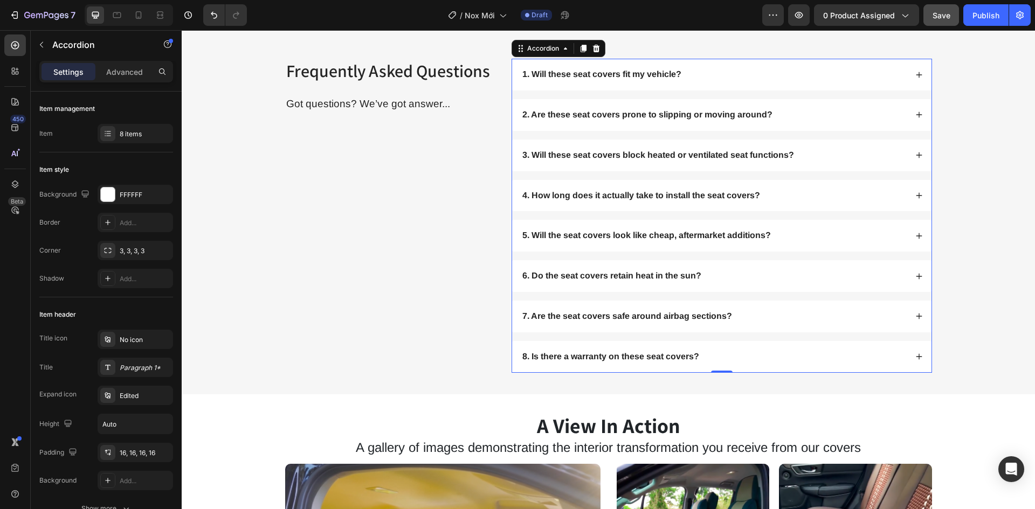
click at [829, 357] on div "8. Is there a warranty on these seat covers?" at bounding box center [714, 357] width 386 height 15
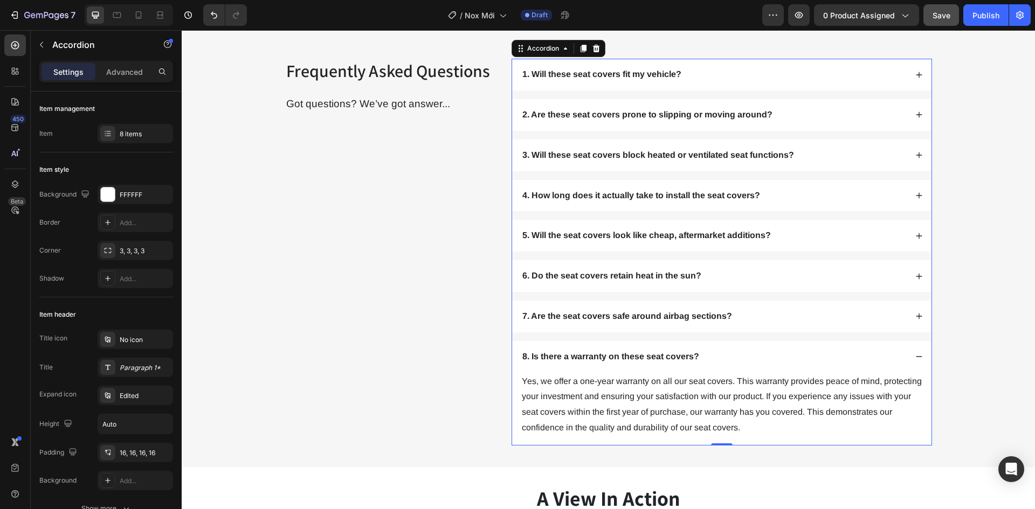
click at [910, 357] on div "8. Is there a warranty on these seat covers?" at bounding box center [721, 357] width 419 height 32
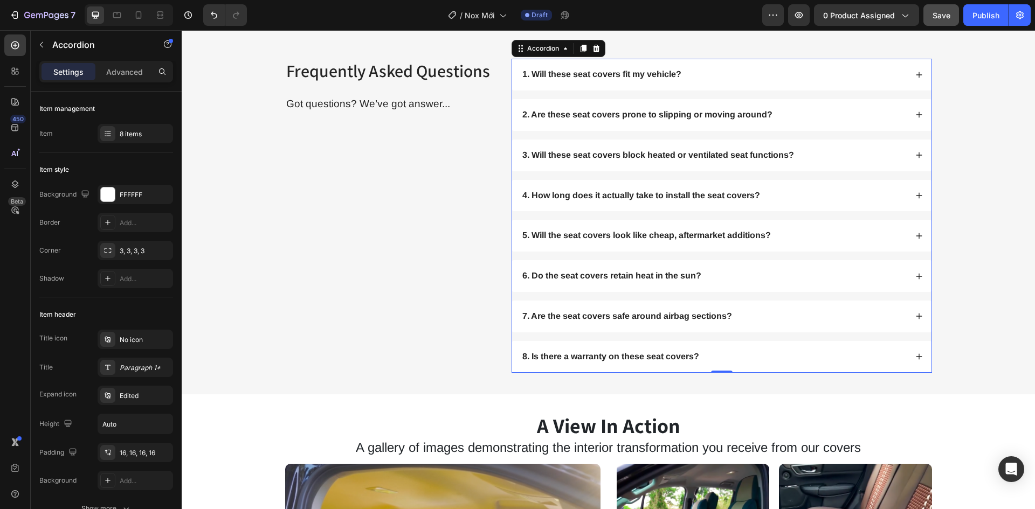
scroll to position [3233, 0]
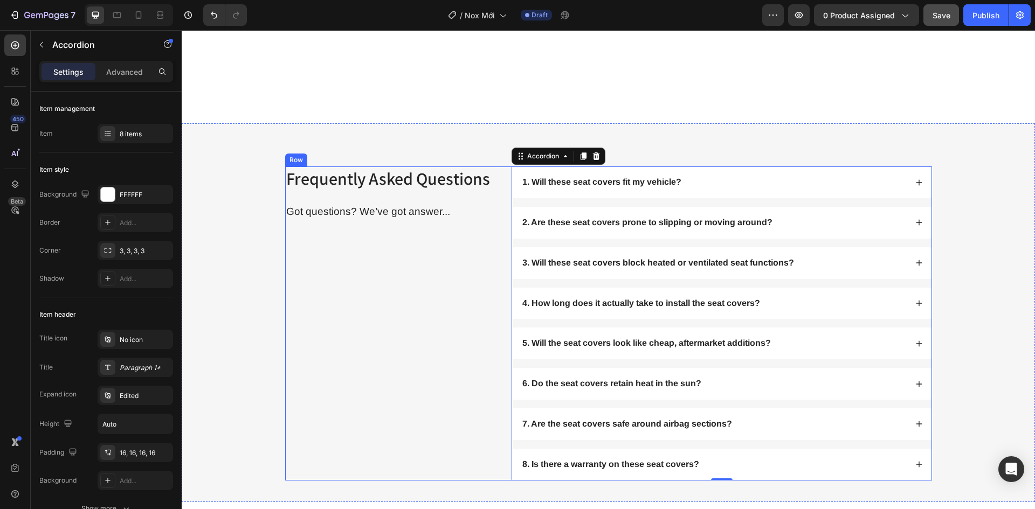
click at [411, 311] on div "Frequently Asked Questions Heading Got questions? We’ve got answer... Text Block" at bounding box center [390, 324] width 210 height 314
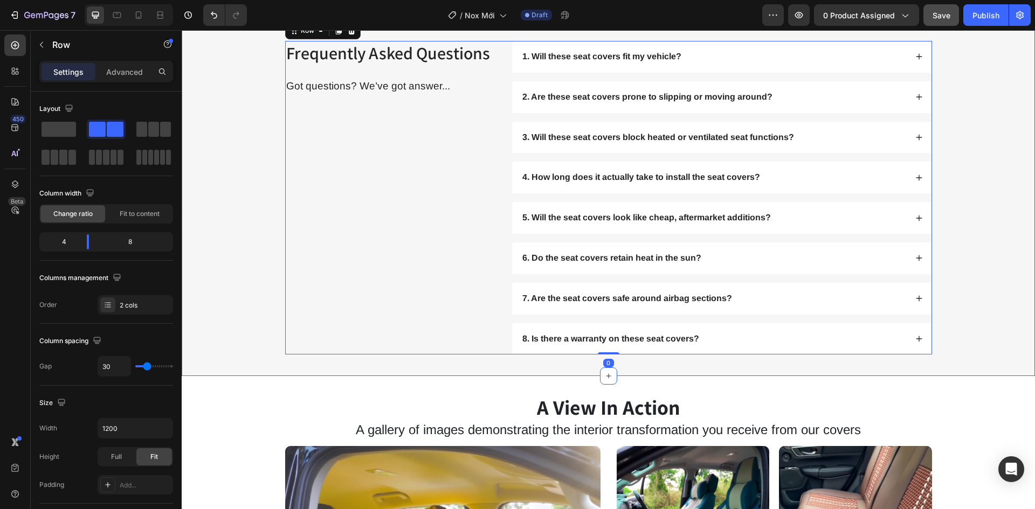
click at [246, 329] on div "Frequently Asked Questions Heading Got questions? We’ve got answer... Text Bloc…" at bounding box center [608, 198] width 832 height 314
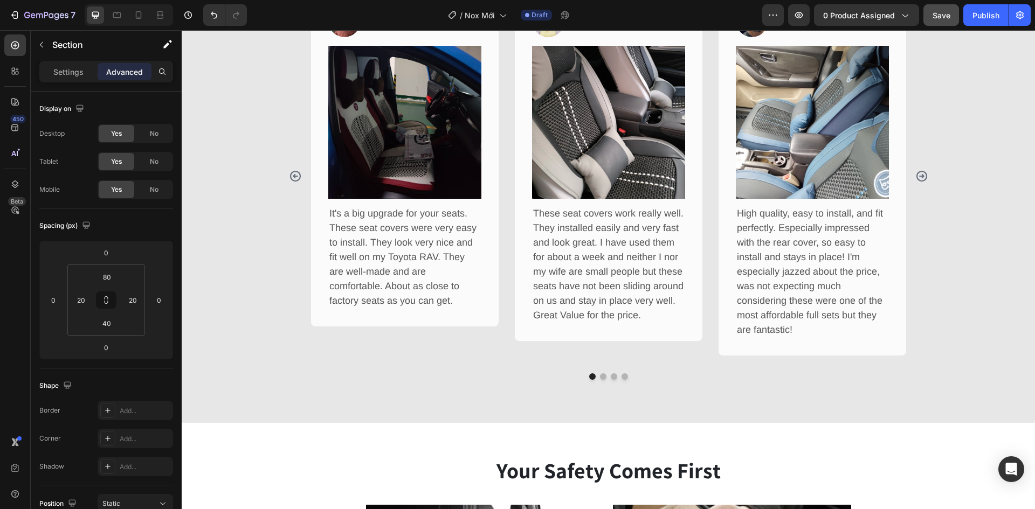
scroll to position [2215, 0]
